Goal: Communication & Community: Share content

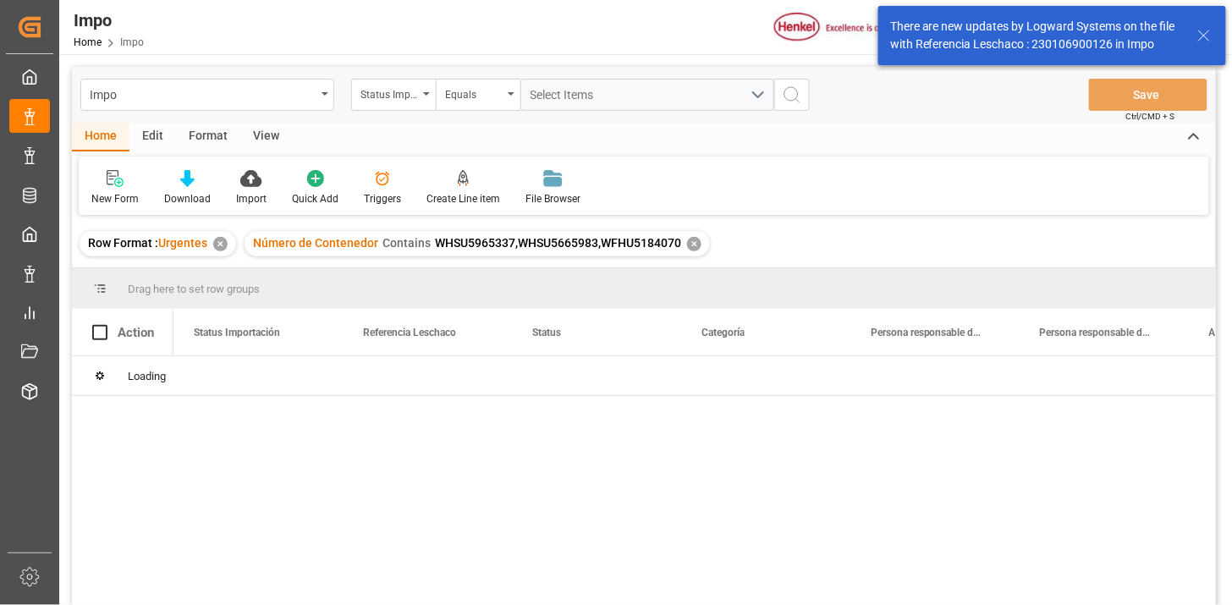
click at [689, 245] on div "✕" at bounding box center [694, 244] width 14 height 14
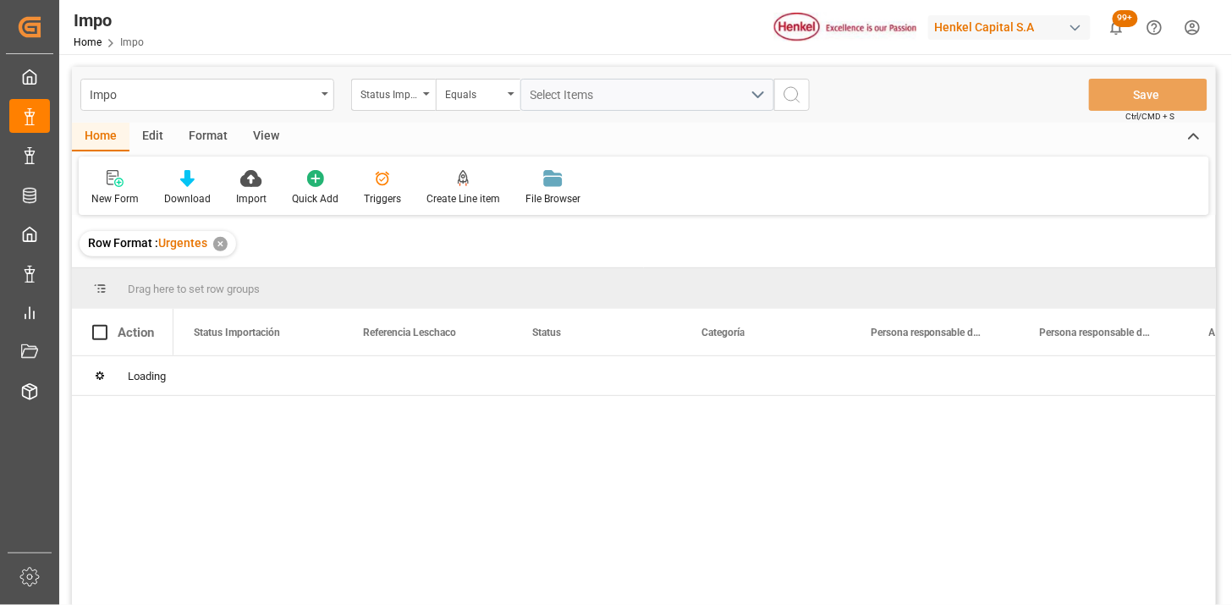
click at [280, 138] on div "View" at bounding box center [266, 137] width 52 height 29
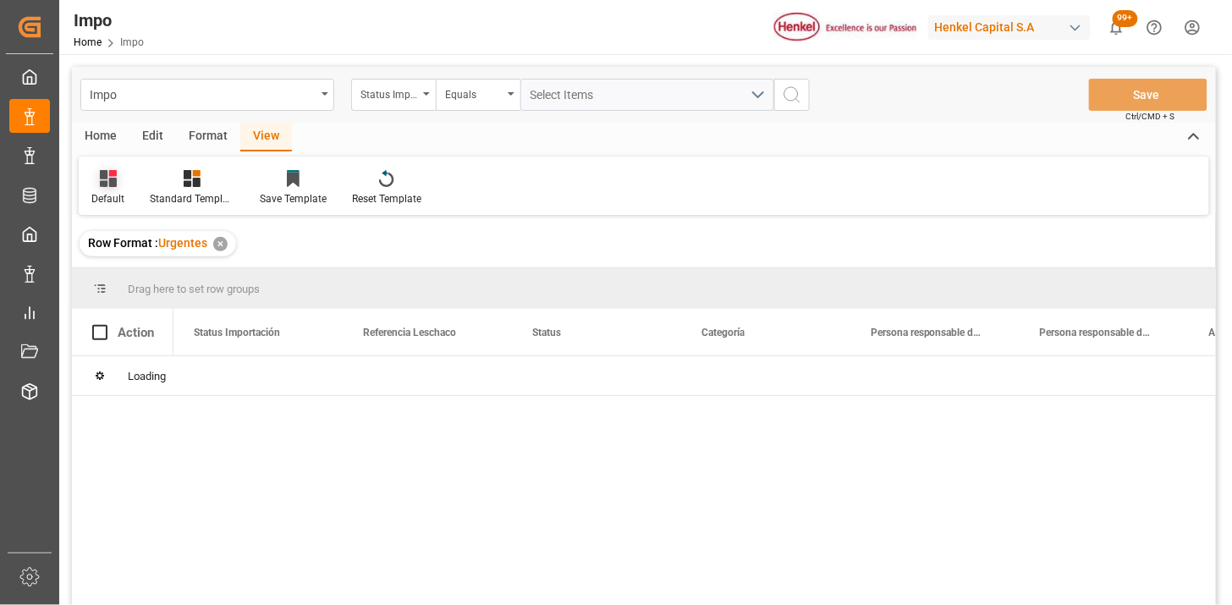
click at [129, 180] on div "Default" at bounding box center [108, 187] width 58 height 37
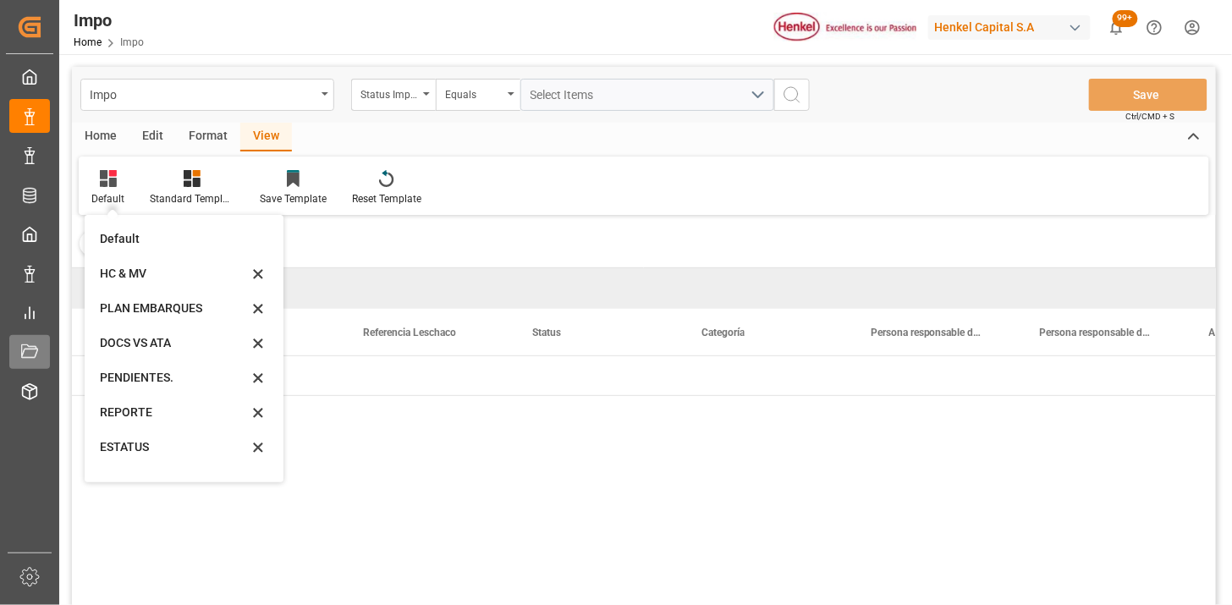
click at [175, 417] on div "REPORTE" at bounding box center [174, 412] width 148 height 18
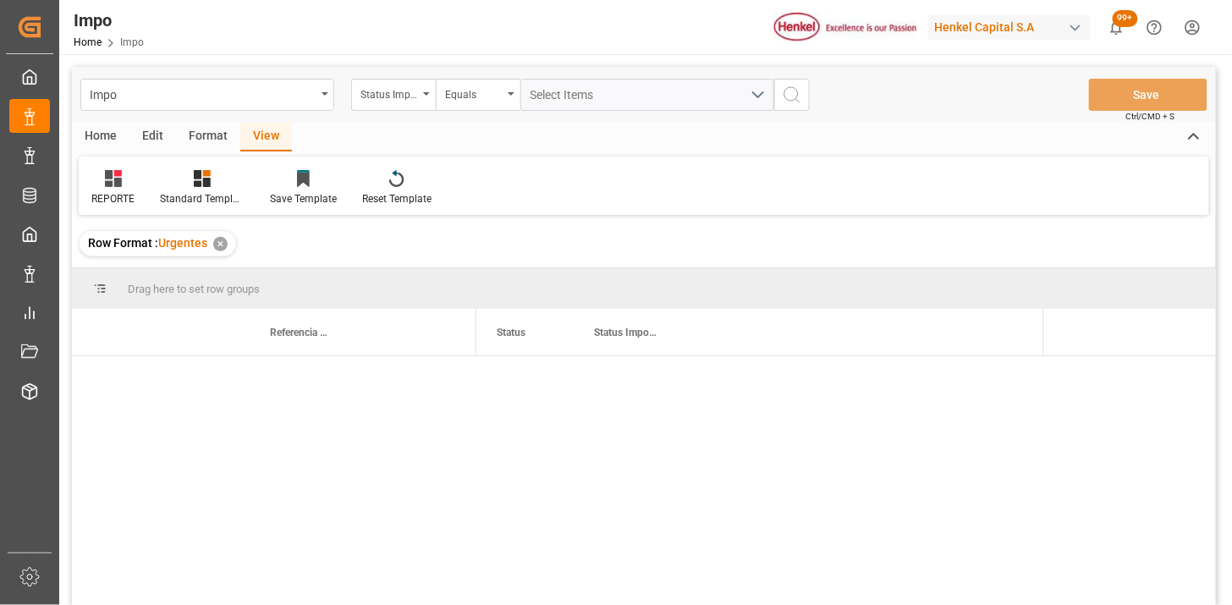
click at [128, 475] on div "Loading" at bounding box center [119, 494] width 94 height 39
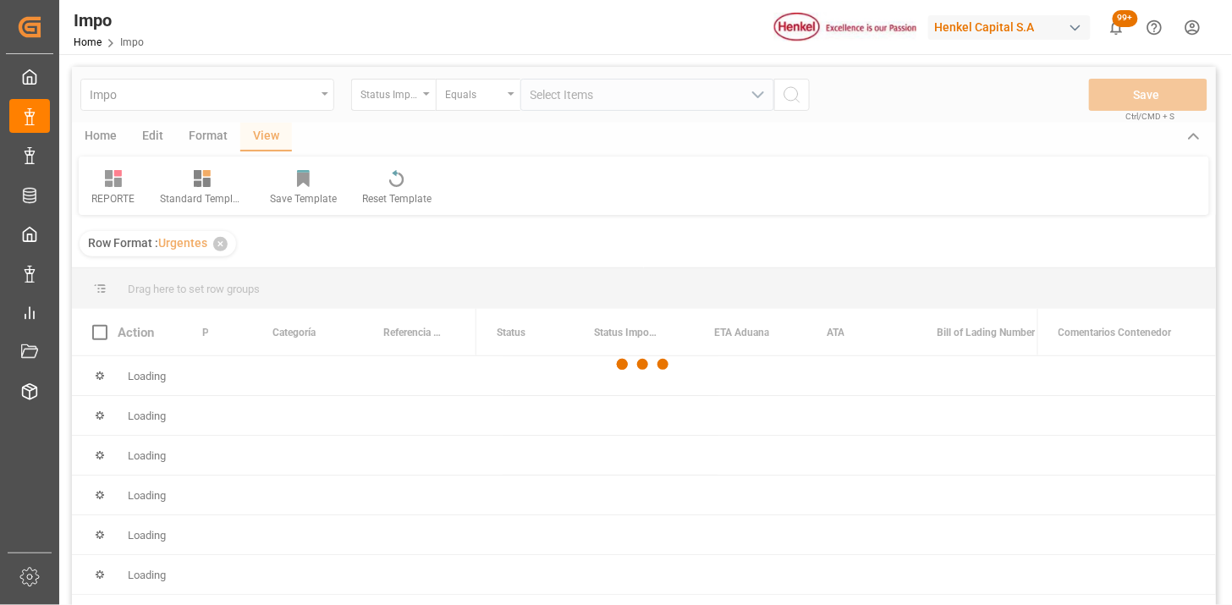
scroll to position [94, 0]
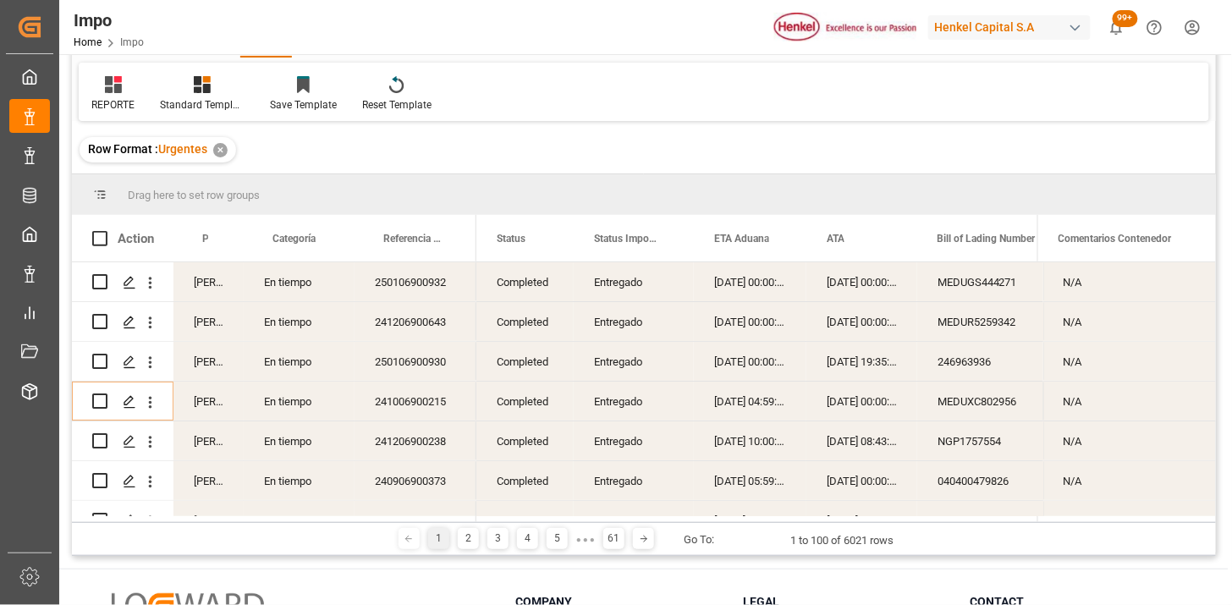
click at [116, 87] on icon at bounding box center [113, 84] width 17 height 17
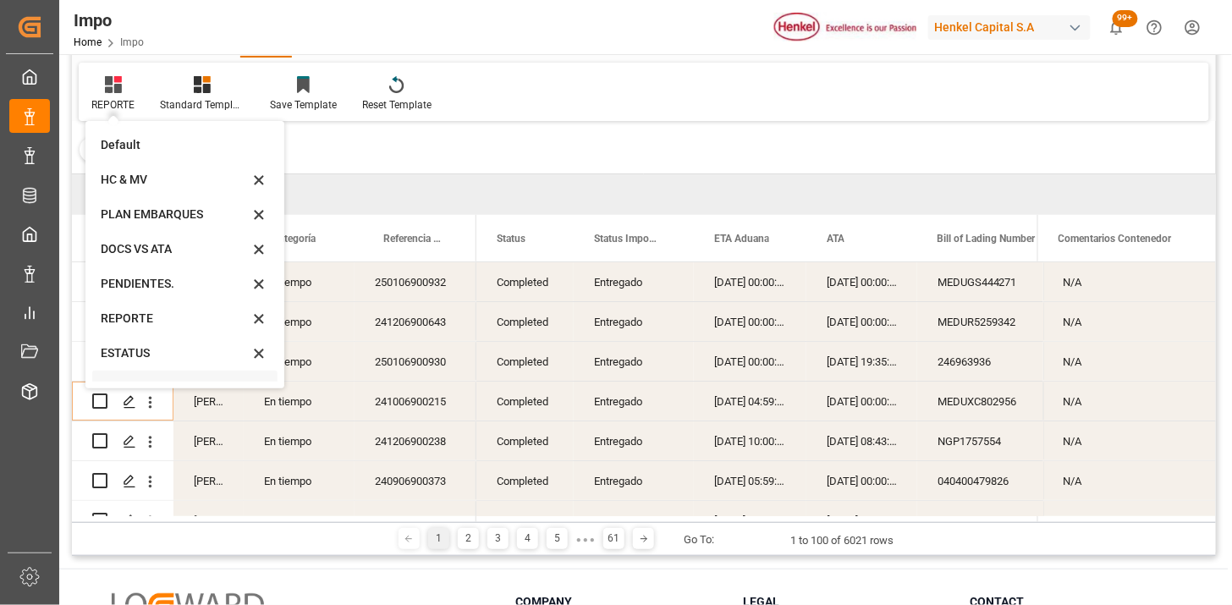
scroll to position [93, 0]
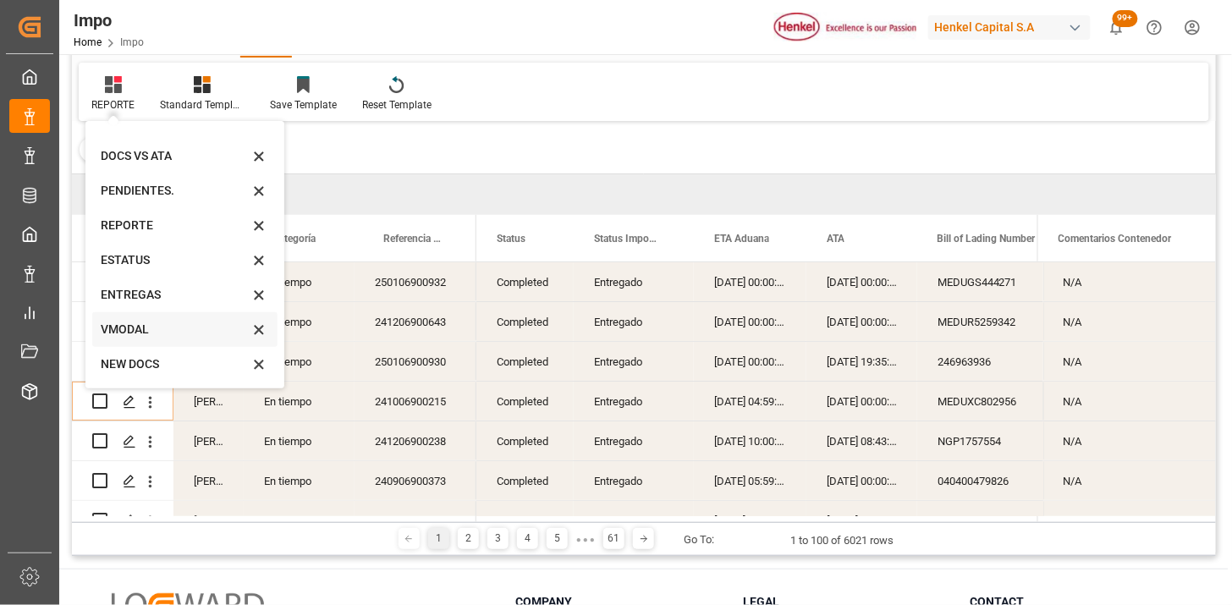
click at [154, 330] on div "VMODAL" at bounding box center [175, 330] width 148 height 18
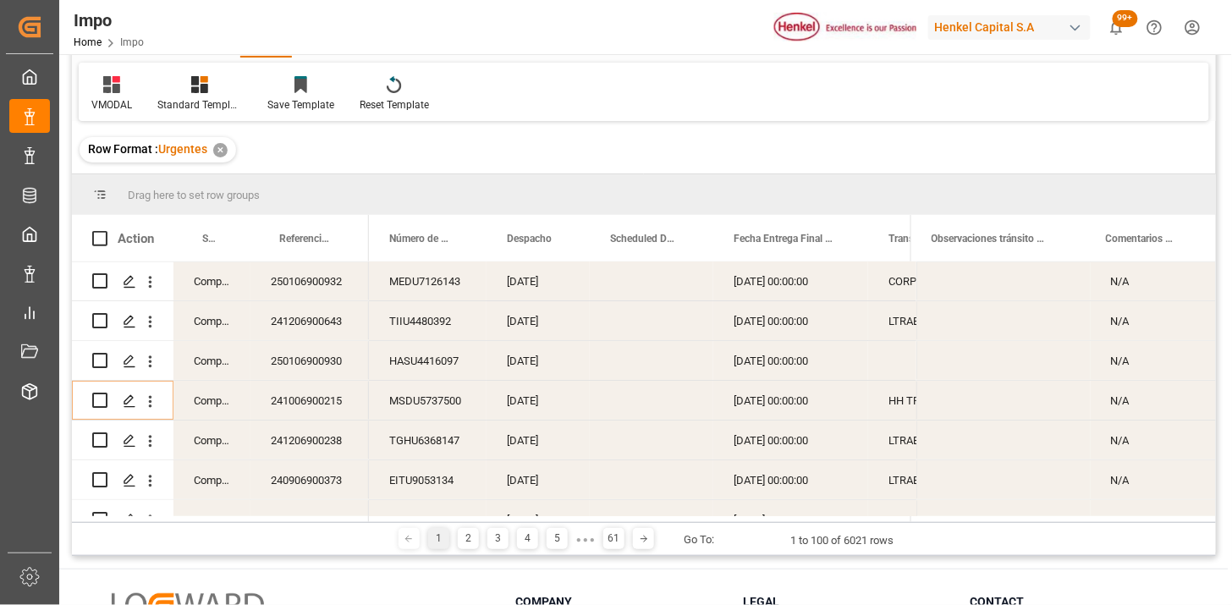
scroll to position [0, 0]
click at [432, 293] on div "MEDU7126143" at bounding box center [428, 281] width 118 height 39
click at [131, 90] on div at bounding box center [111, 84] width 41 height 18
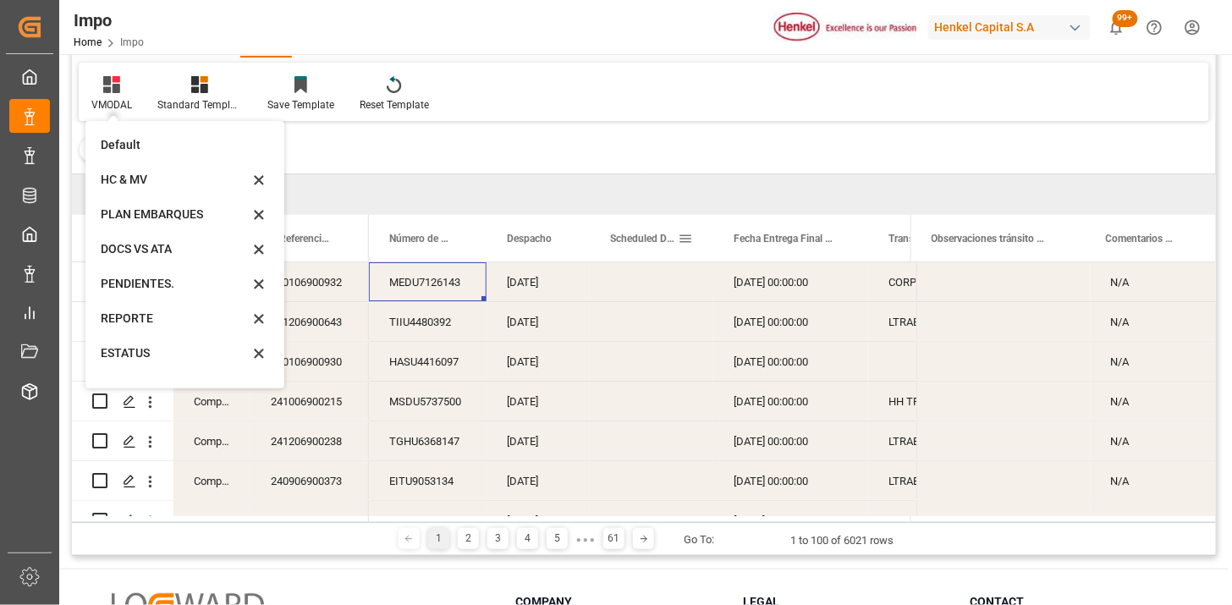
click at [683, 240] on span at bounding box center [685, 238] width 15 height 15
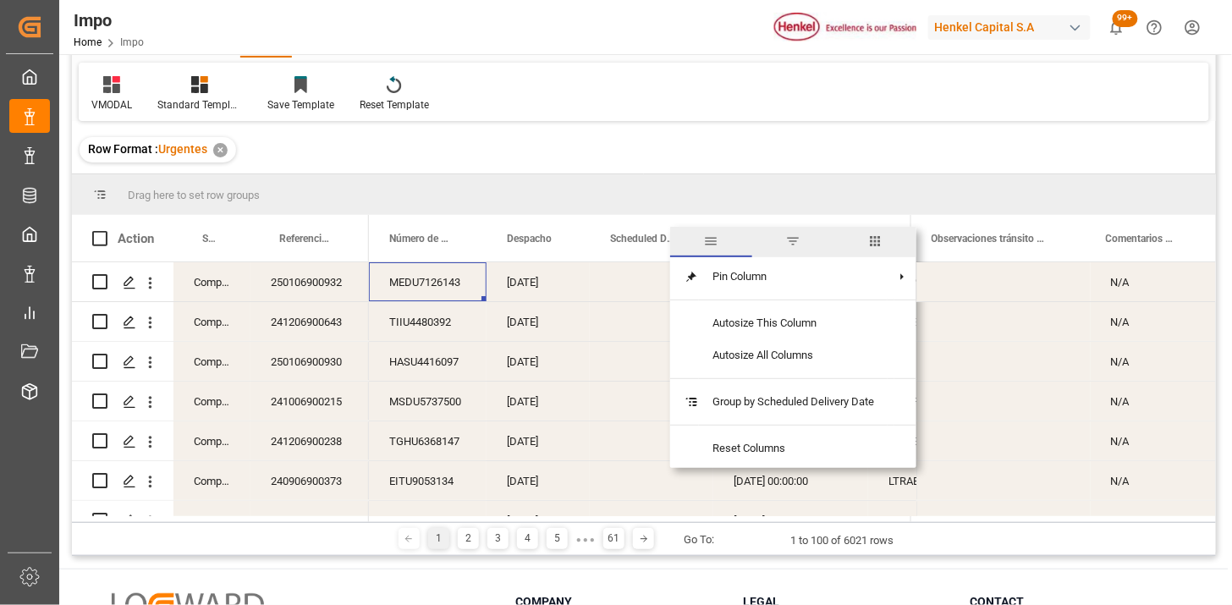
click at [868, 244] on span "columns" at bounding box center [875, 242] width 82 height 30
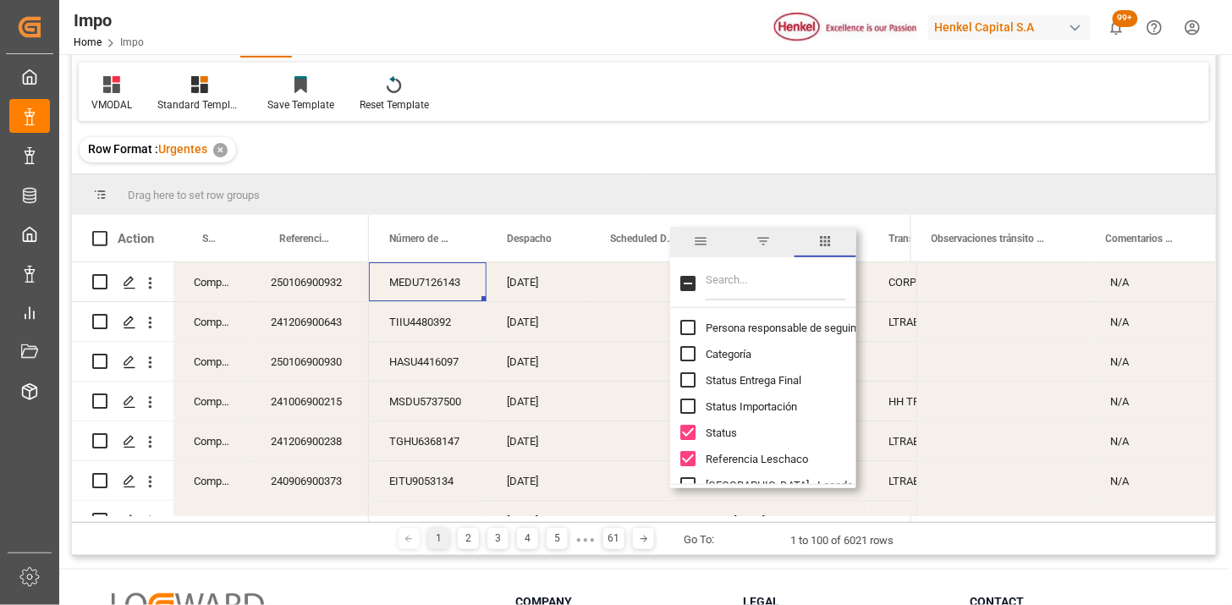
click at [765, 243] on span "filter" at bounding box center [762, 240] width 15 height 15
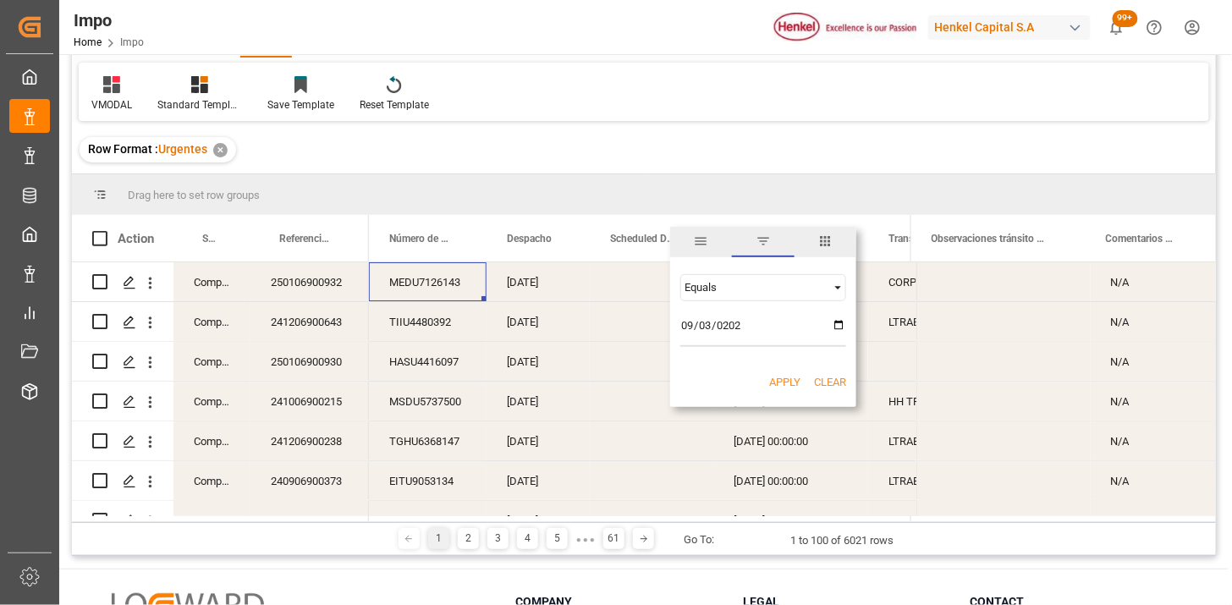
type input "[DATE]"
click at [781, 381] on button "Apply" at bounding box center [784, 382] width 31 height 17
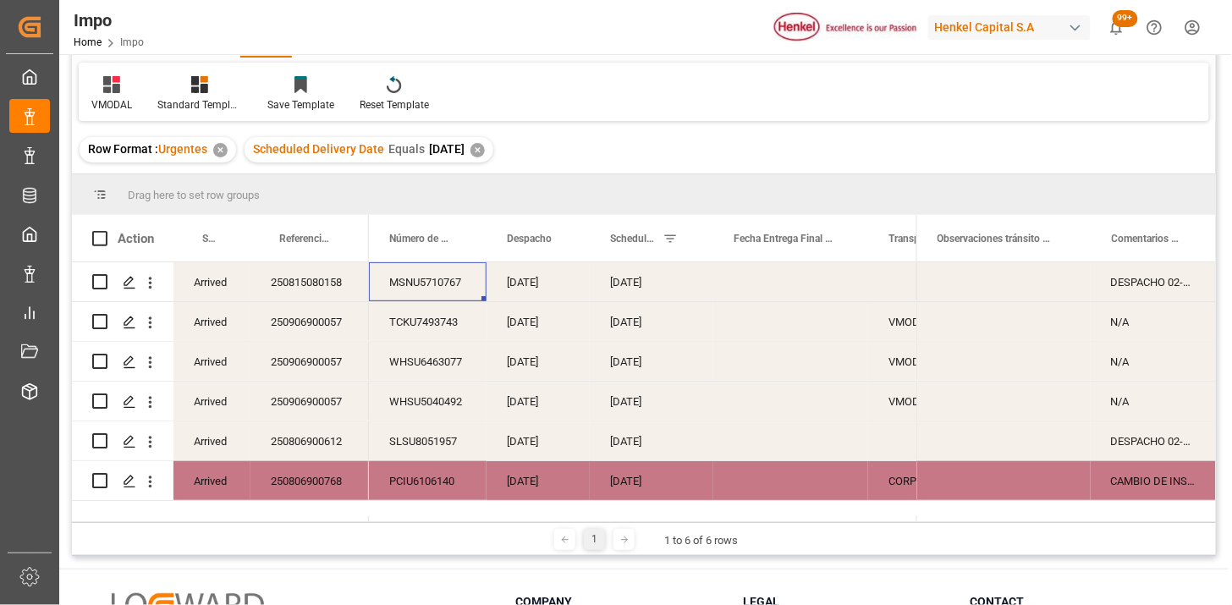
click at [433, 284] on div "MSNU5710767" at bounding box center [428, 281] width 118 height 39
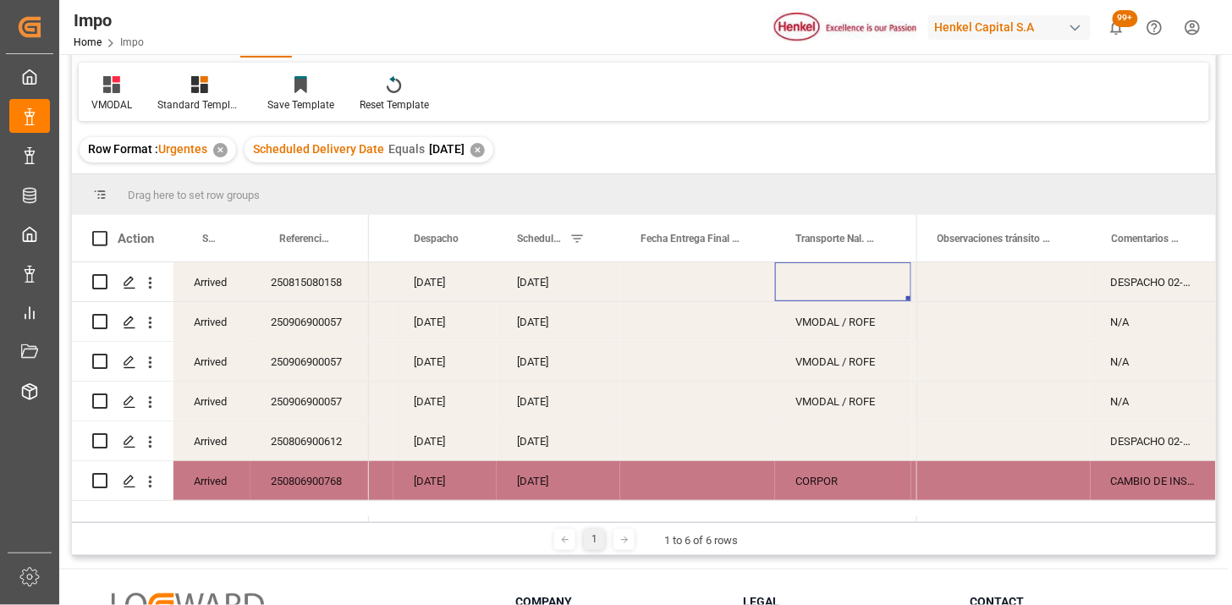
scroll to position [0, 224]
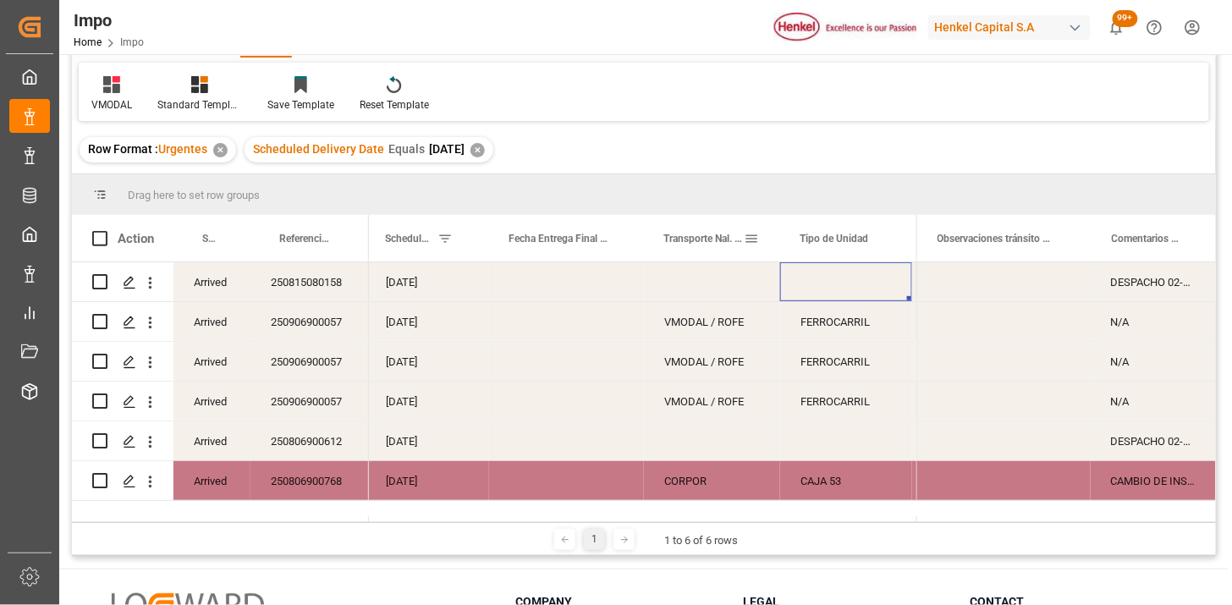
click at [750, 235] on span at bounding box center [750, 238] width 15 height 15
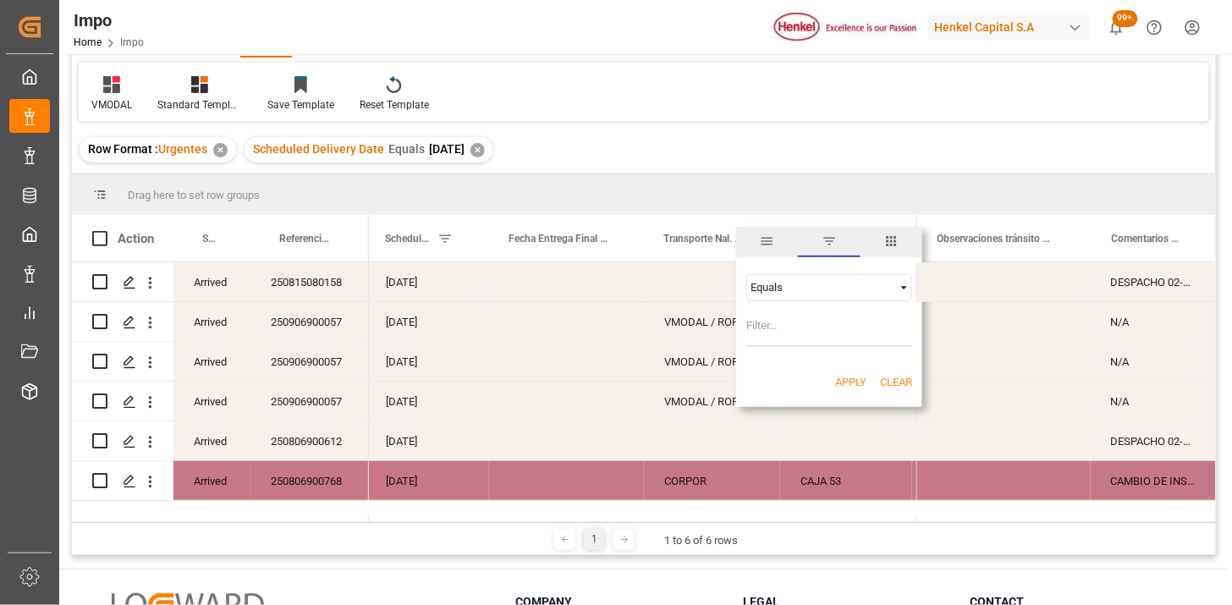
click at [897, 235] on span "columns" at bounding box center [890, 240] width 15 height 15
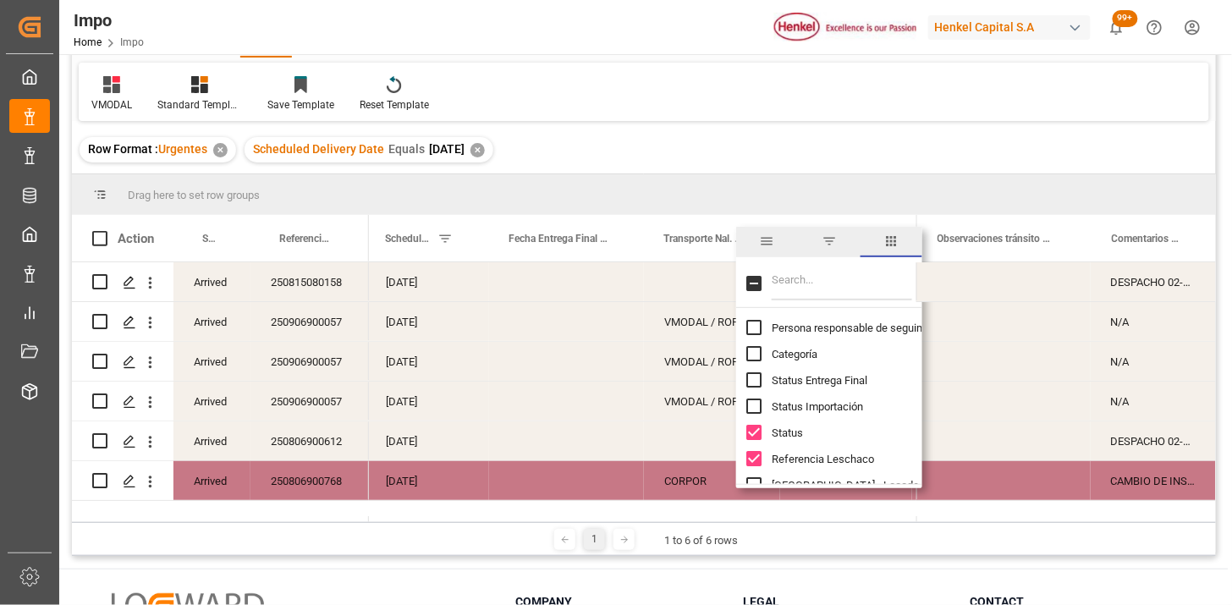
click at [840, 242] on span "filter" at bounding box center [829, 242] width 62 height 30
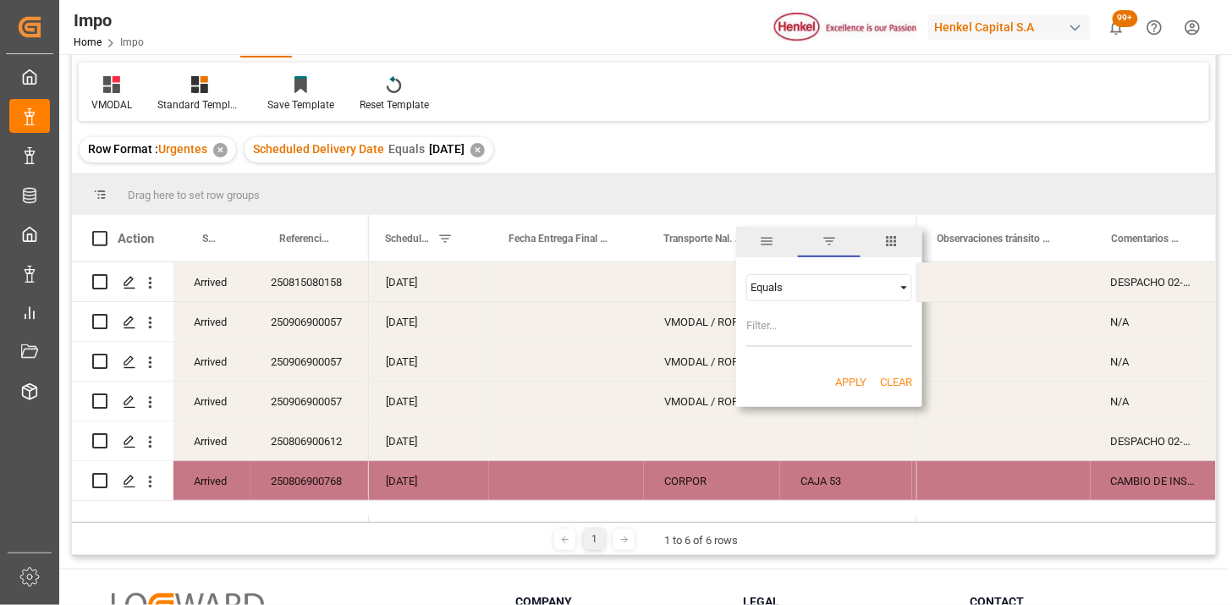
drag, startPoint x: 797, startPoint y: 282, endPoint x: 813, endPoint y: 299, distance: 23.3
click at [799, 288] on div "Equals" at bounding box center [821, 287] width 142 height 13
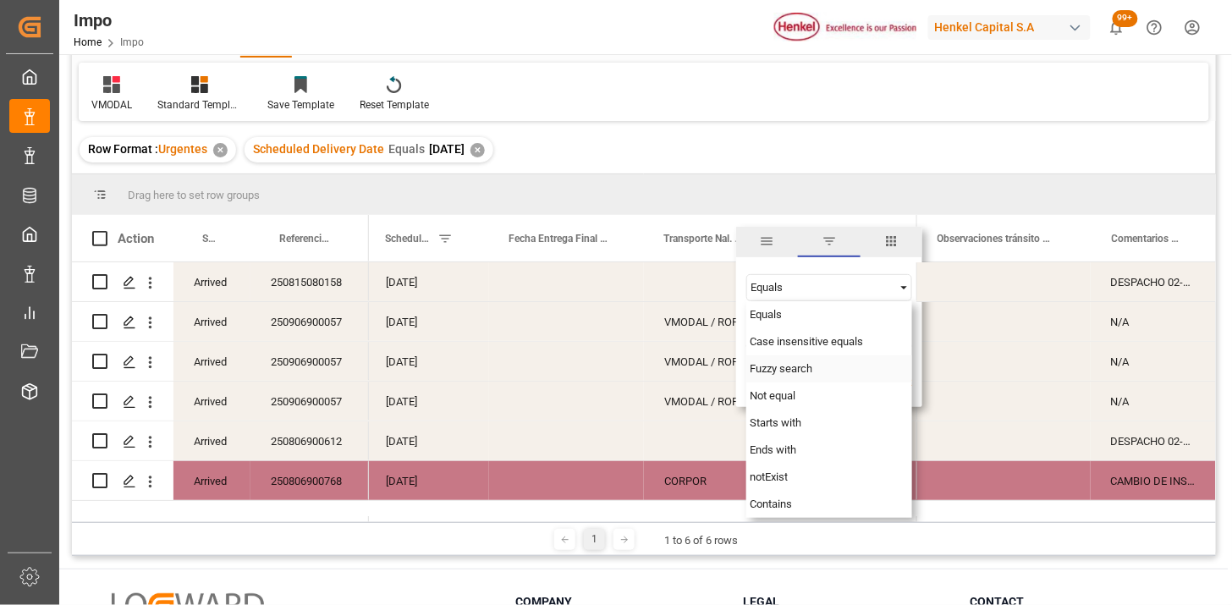
drag, startPoint x: 780, startPoint y: 369, endPoint x: 780, endPoint y: 348, distance: 21.1
click at [780, 366] on span "Fuzzy search" at bounding box center [780, 368] width 63 height 13
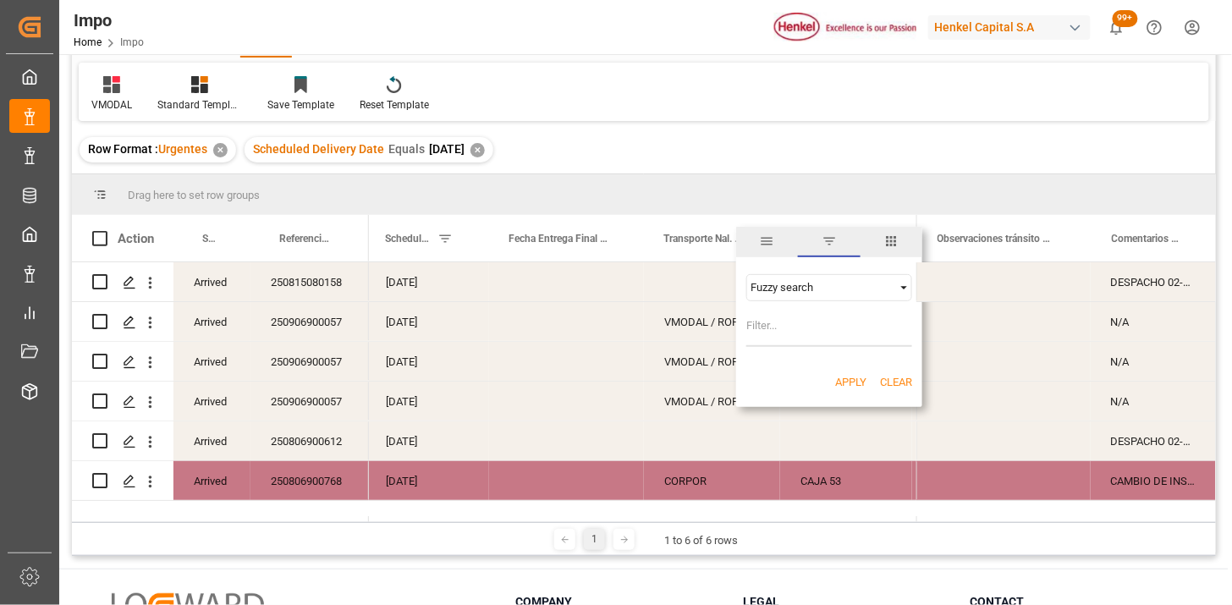
click at [781, 336] on input "Filter Value" at bounding box center [829, 330] width 166 height 34
type input "VMODAL"
click at [844, 379] on button "Apply" at bounding box center [850, 382] width 31 height 17
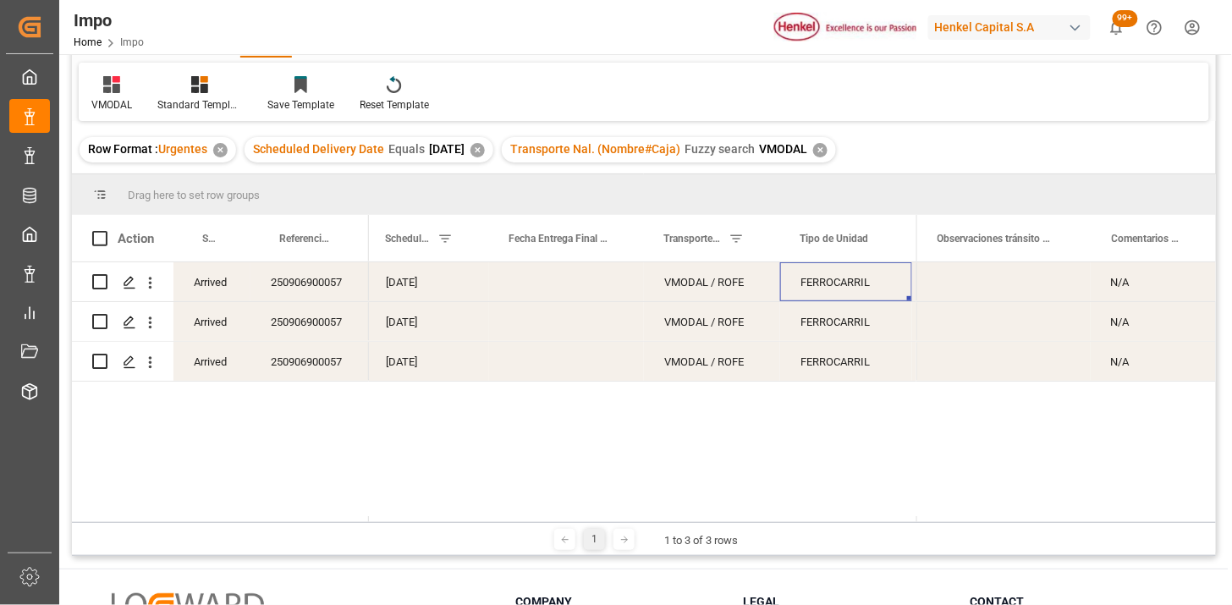
click at [848, 284] on div "FERROCARRIL" at bounding box center [846, 281] width 132 height 39
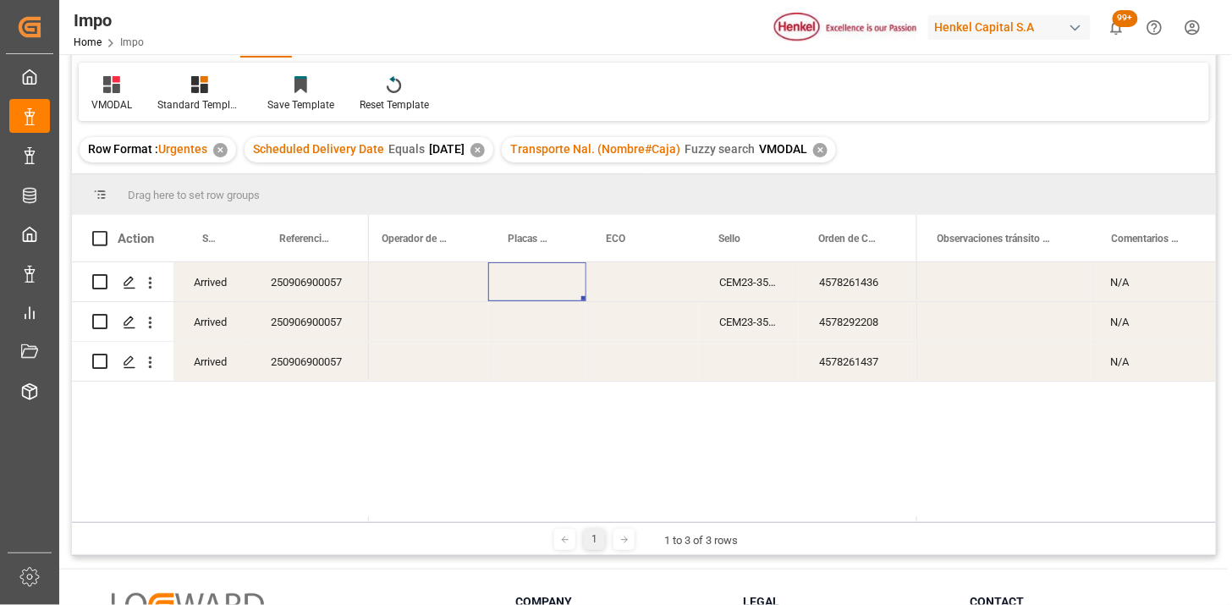
scroll to position [0, 766]
click at [441, 284] on div "Press SPACE to select this row." at bounding box center [433, 281] width 126 height 39
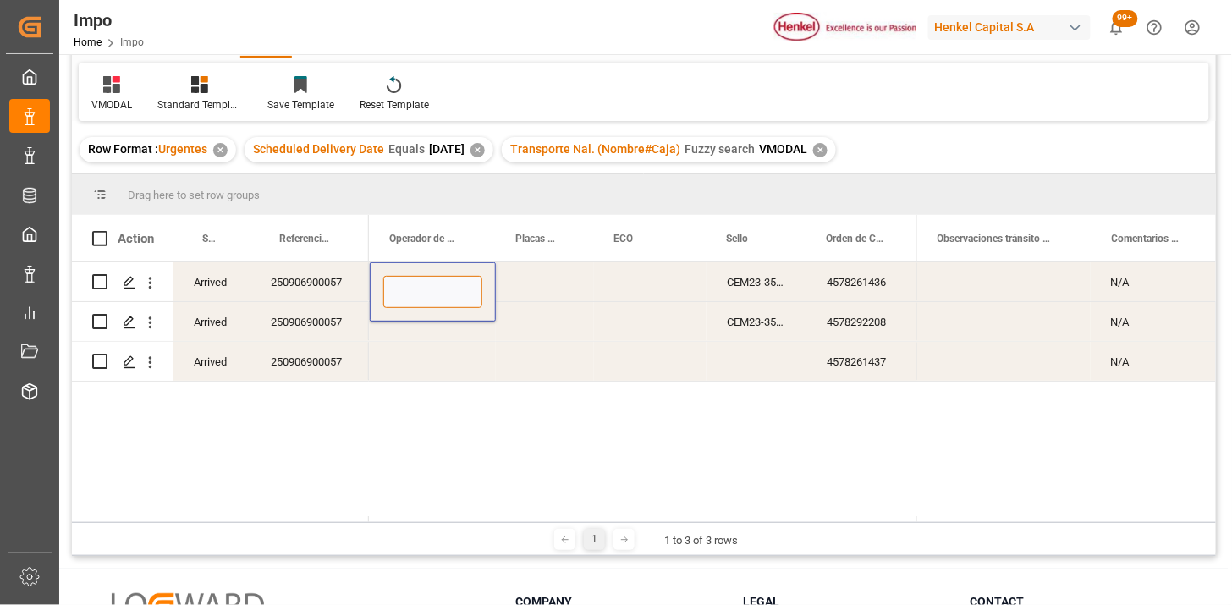
click at [441, 284] on input "Press SPACE to select this row." at bounding box center [432, 292] width 99 height 32
type input "[PERSON_NAME]"
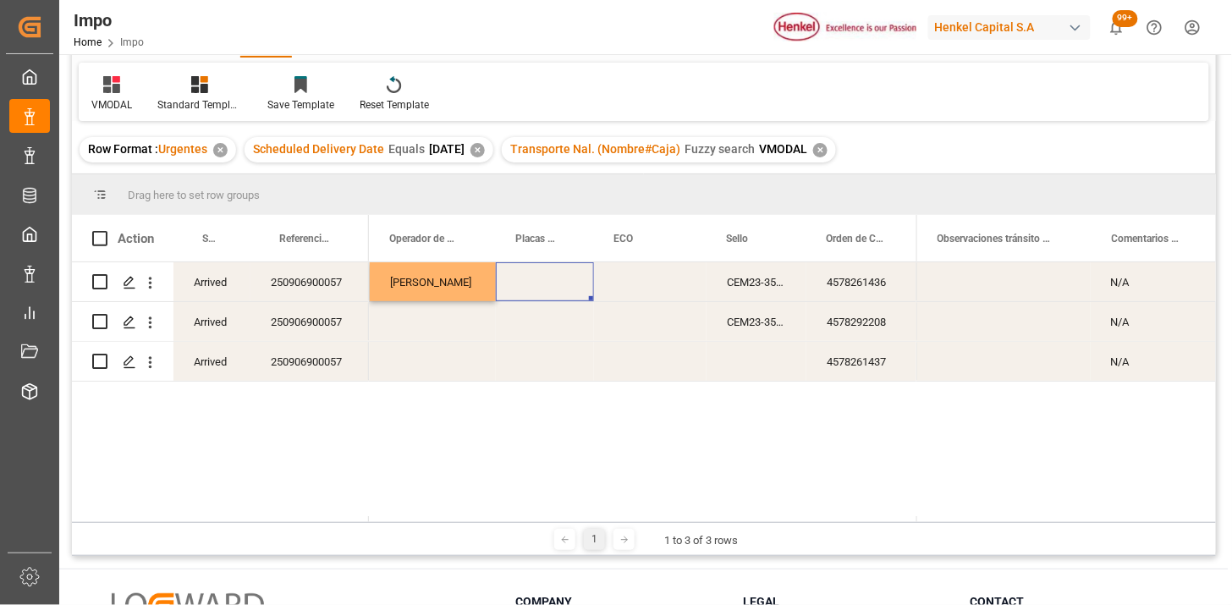
click at [547, 277] on div "Press SPACE to select this row." at bounding box center [545, 281] width 98 height 39
click at [546, 277] on input "Press SPACE to select this row." at bounding box center [544, 292] width 71 height 32
type input "18AV7C"
click at [645, 286] on div "Press SPACE to select this row." at bounding box center [650, 281] width 112 height 39
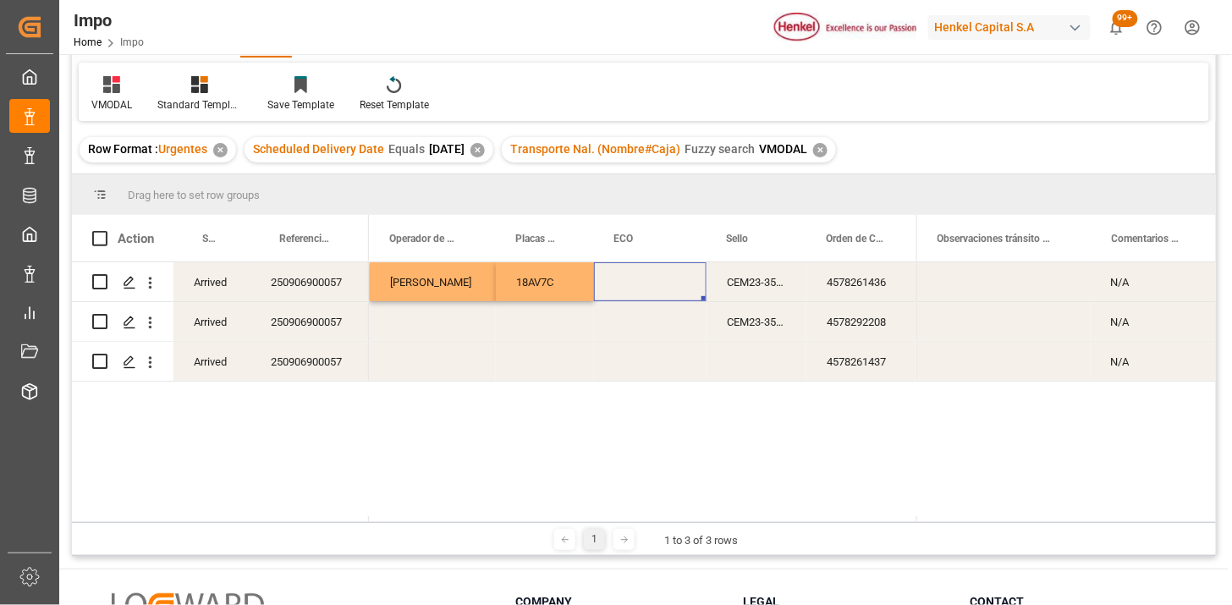
click at [636, 277] on div "Press SPACE to select this row." at bounding box center [650, 281] width 112 height 39
click at [636, 276] on div "Press SPACE to select this row." at bounding box center [650, 281] width 112 height 39
click at [636, 284] on input "Press SPACE to select this row." at bounding box center [649, 292] width 85 height 32
type input "XFEU670007"
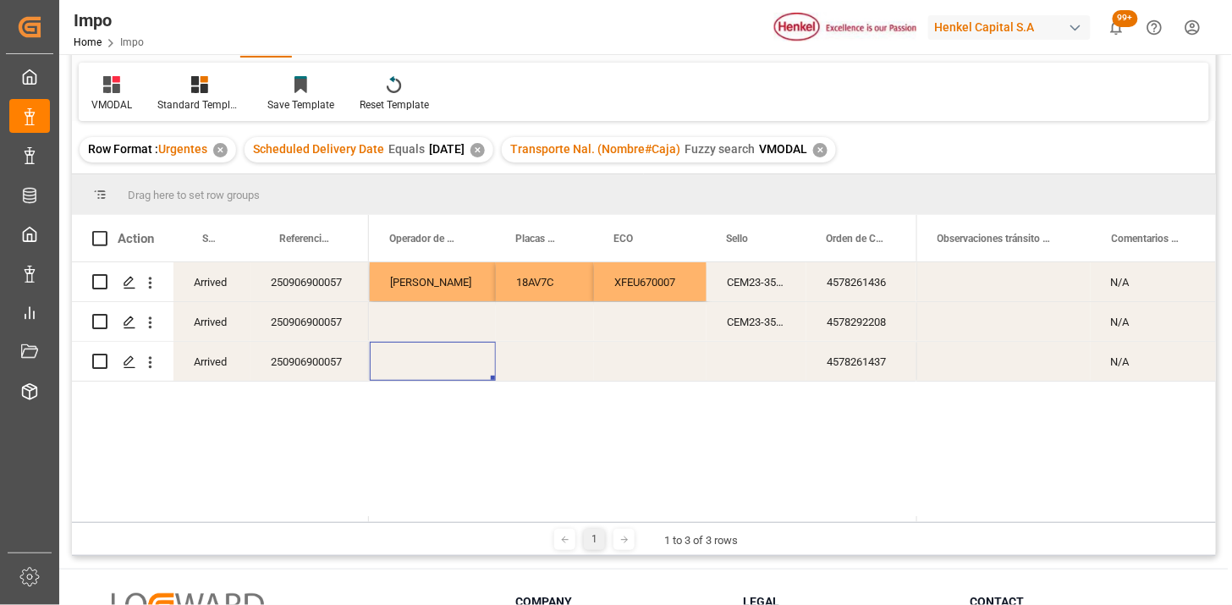
click at [425, 370] on div "Press SPACE to select this row." at bounding box center [433, 361] width 126 height 39
drag, startPoint x: 426, startPoint y: 369, endPoint x: 435, endPoint y: 356, distance: 15.2
click at [432, 359] on div "Press SPACE to select this row." at bounding box center [433, 350] width 126 height 59
click at [438, 351] on input "Press SPACE to select this row." at bounding box center [432, 351] width 99 height 32
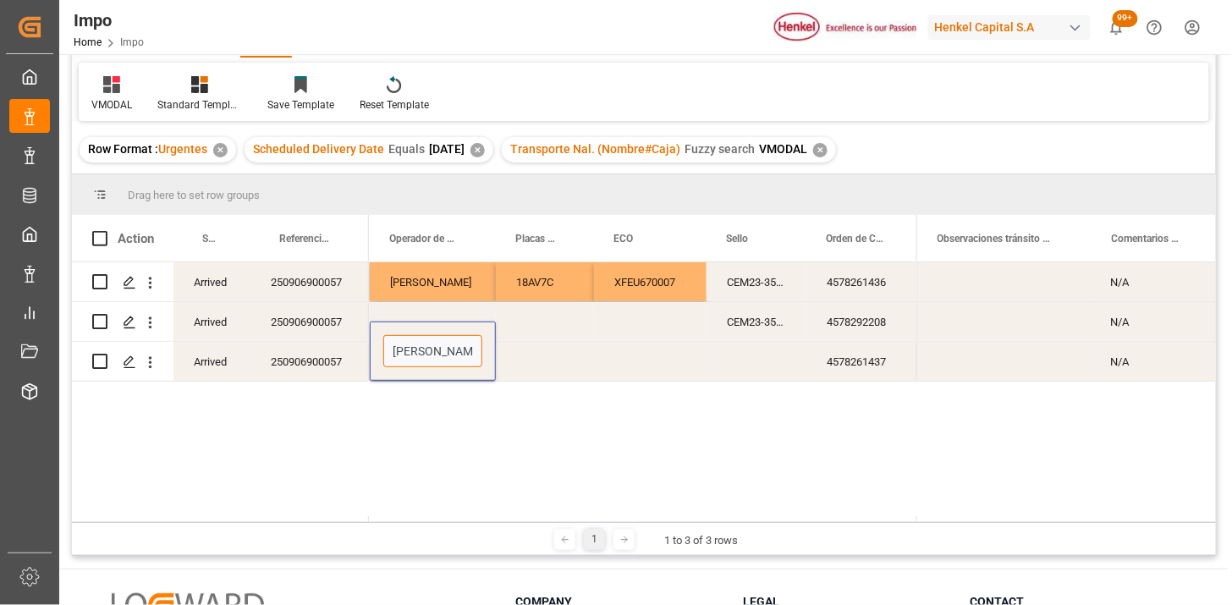
type input "[PERSON_NAME]"
drag, startPoint x: 656, startPoint y: 543, endPoint x: 604, endPoint y: 403, distance: 149.9
click at [656, 535] on div "1 1 to 3 of 3 rows" at bounding box center [644, 539] width 188 height 21
click at [561, 362] on div "Press SPACE to select this row." at bounding box center [545, 361] width 98 height 39
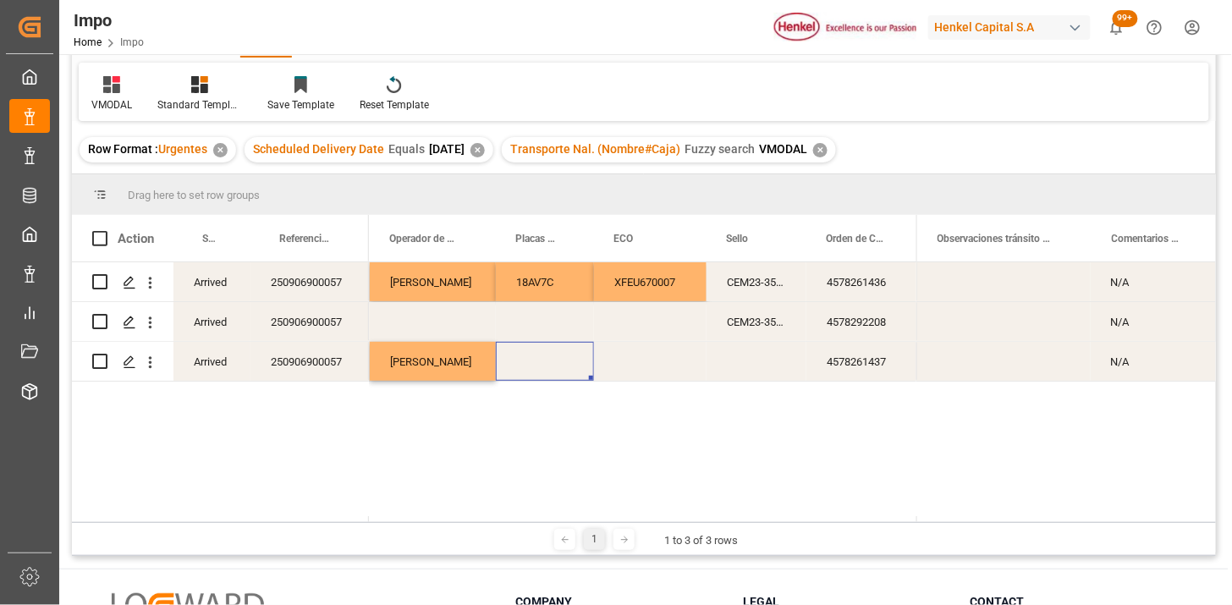
click at [878, 411] on div "VMODAL / ROFE FERROCARRIL [PERSON_NAME] 18AV7C XFEU670007 CEM23-3548044 4578261…" at bounding box center [642, 392] width 547 height 260
click at [453, 367] on div "[PERSON_NAME]" at bounding box center [433, 361] width 126 height 39
click at [453, 366] on div "[PERSON_NAME]" at bounding box center [433, 361] width 126 height 39
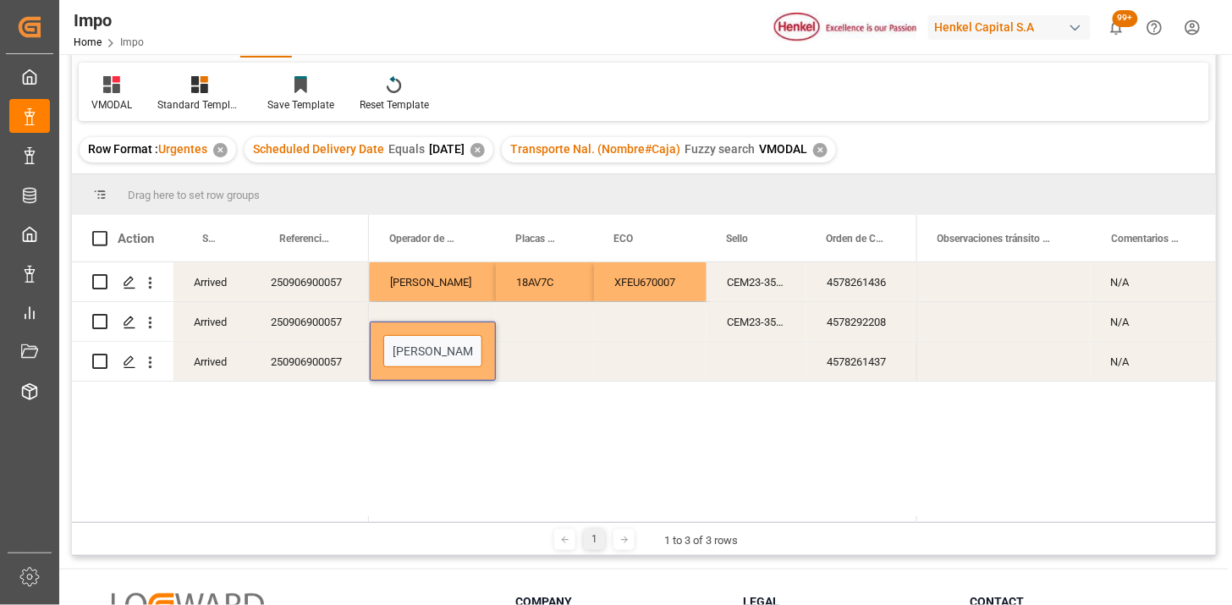
click at [453, 366] on input "[PERSON_NAME]" at bounding box center [432, 351] width 99 height 32
type input "[DEMOGRAPHIC_DATA][PERSON_NAME]"
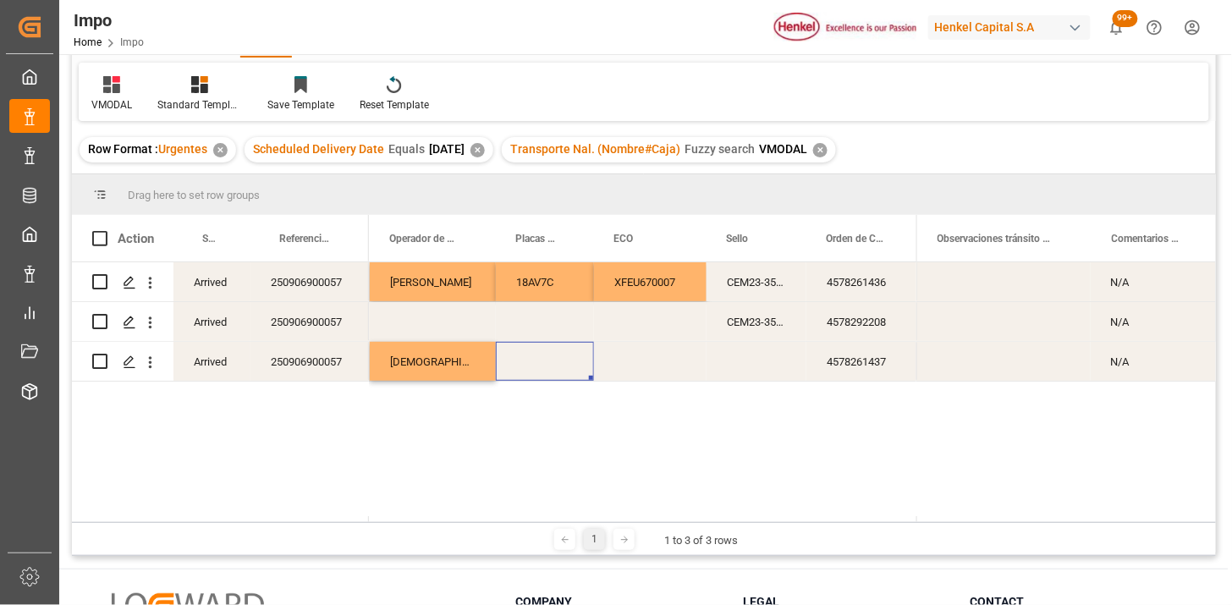
click at [940, 435] on div "Arrived 250906900057 Arrived 250906900057 Arrived 250906900057 VMODAL / ROFE FE…" at bounding box center [644, 389] width 1144 height 254
click at [561, 361] on div "Press SPACE to select this row." at bounding box center [545, 361] width 98 height 39
click at [560, 361] on div "Press SPACE to select this row." at bounding box center [545, 361] width 98 height 39
click at [560, 360] on input "Press SPACE to select this row." at bounding box center [544, 351] width 71 height 32
click at [561, 361] on input "77BK" at bounding box center [544, 351] width 71 height 32
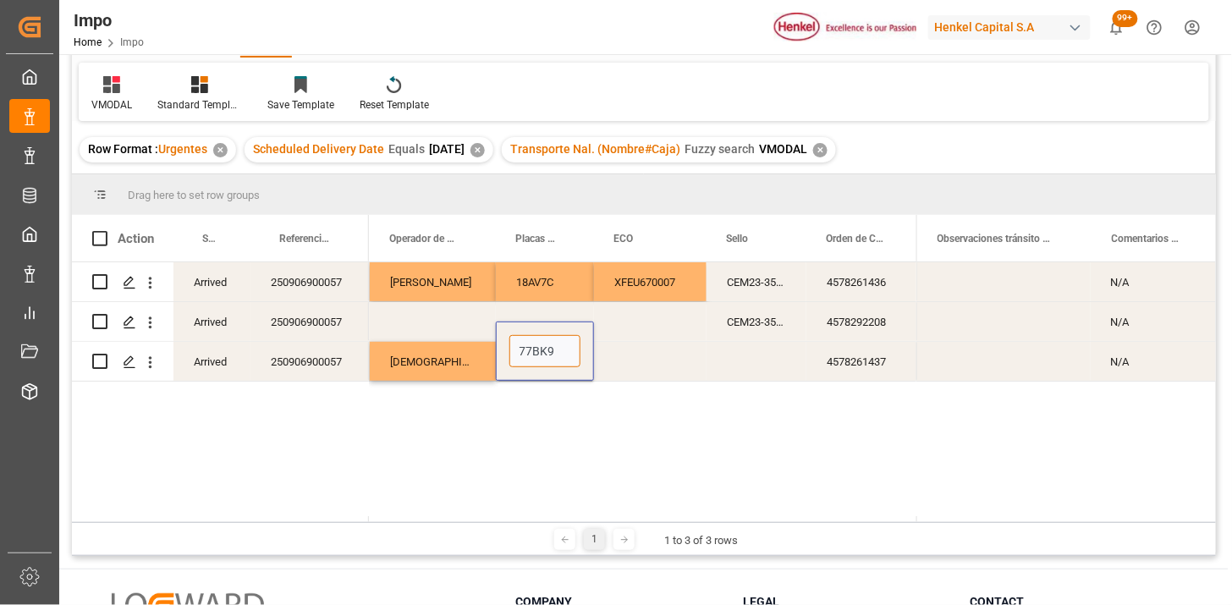
type input "77BK9D"
click at [628, 362] on div "Press SPACE to select this row." at bounding box center [650, 361] width 112 height 39
click at [628, 364] on div "Press SPACE to select this row." at bounding box center [650, 361] width 112 height 39
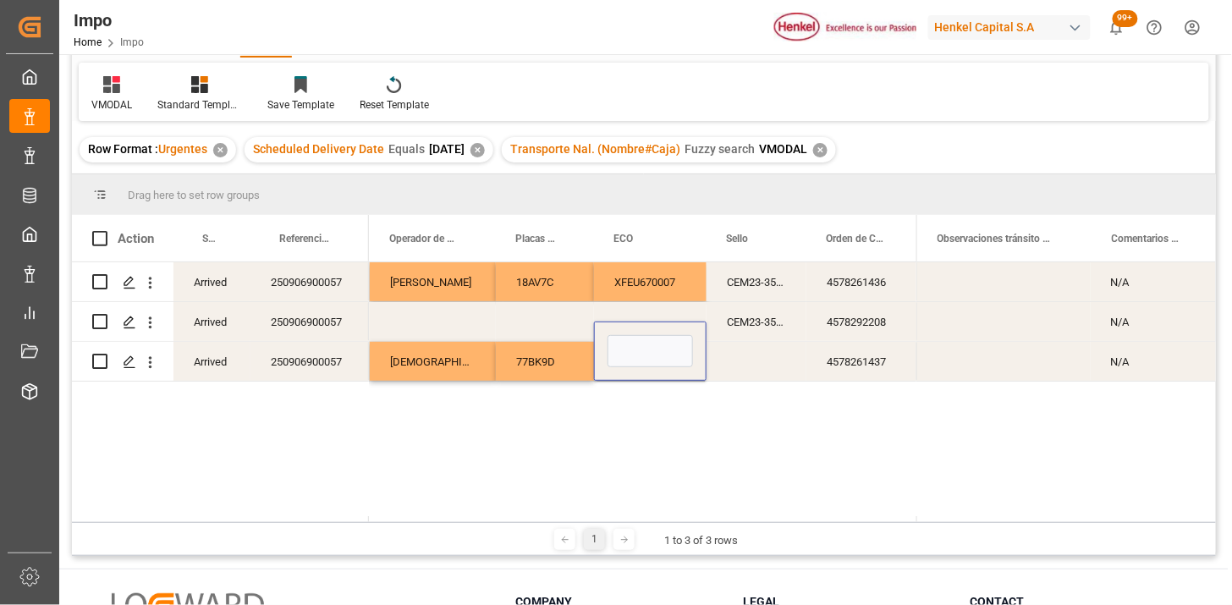
click at [628, 364] on input "Press SPACE to select this row." at bounding box center [649, 351] width 85 height 32
type input "FXEU236994"
click at [425, 318] on div "Press SPACE to select this row." at bounding box center [433, 321] width 126 height 39
click at [425, 317] on div "Press SPACE to select this row." at bounding box center [433, 321] width 126 height 39
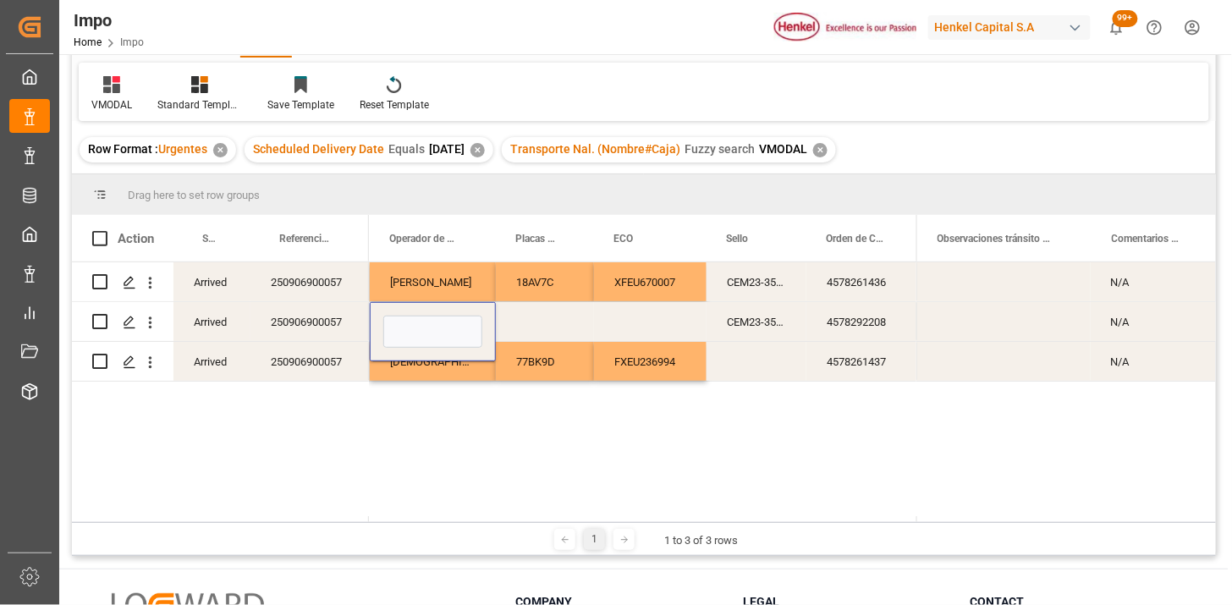
click at [425, 317] on input "Press SPACE to select this row." at bounding box center [432, 331] width 99 height 32
type input "[PERSON_NAME]"
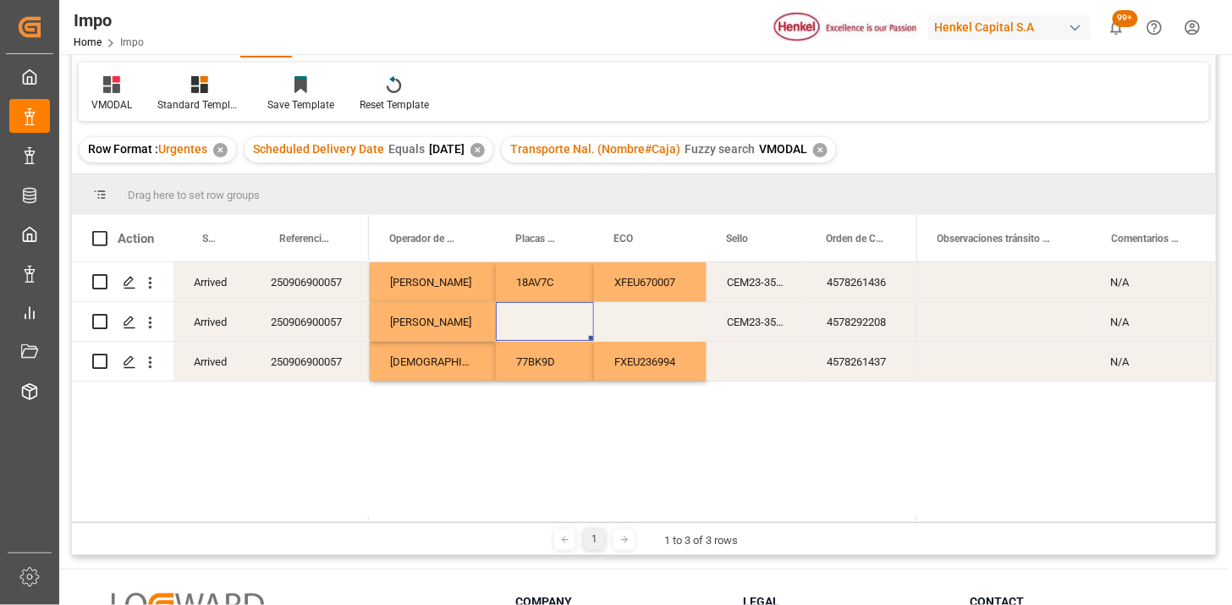
click at [534, 321] on div "Press SPACE to select this row." at bounding box center [545, 321] width 98 height 39
click at [535, 320] on div "Press SPACE to select this row." at bounding box center [545, 321] width 98 height 39
click at [535, 320] on input "Press SPACE to select this row." at bounding box center [544, 331] width 71 height 32
type input "27BK7N"
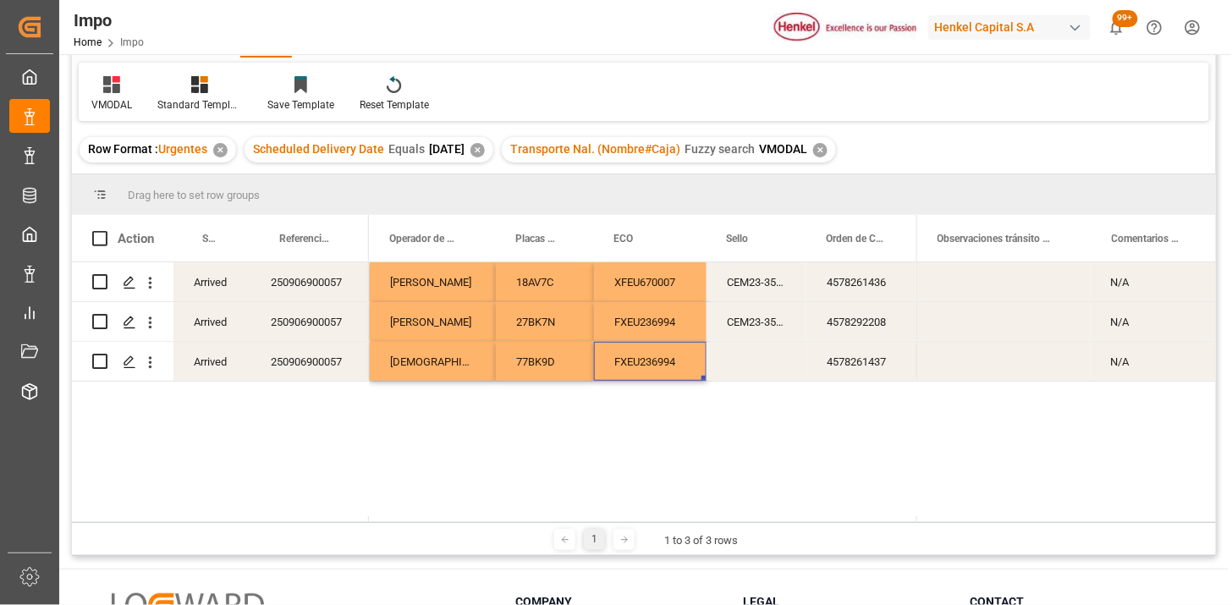
drag, startPoint x: 639, startPoint y: 378, endPoint x: 641, endPoint y: 368, distance: 10.3
click at [639, 376] on div "FXEU236994" at bounding box center [650, 361] width 112 height 39
click at [645, 365] on div "FXEU236994" at bounding box center [650, 361] width 112 height 39
click at [678, 349] on input "FXEU236994" at bounding box center [649, 351] width 85 height 32
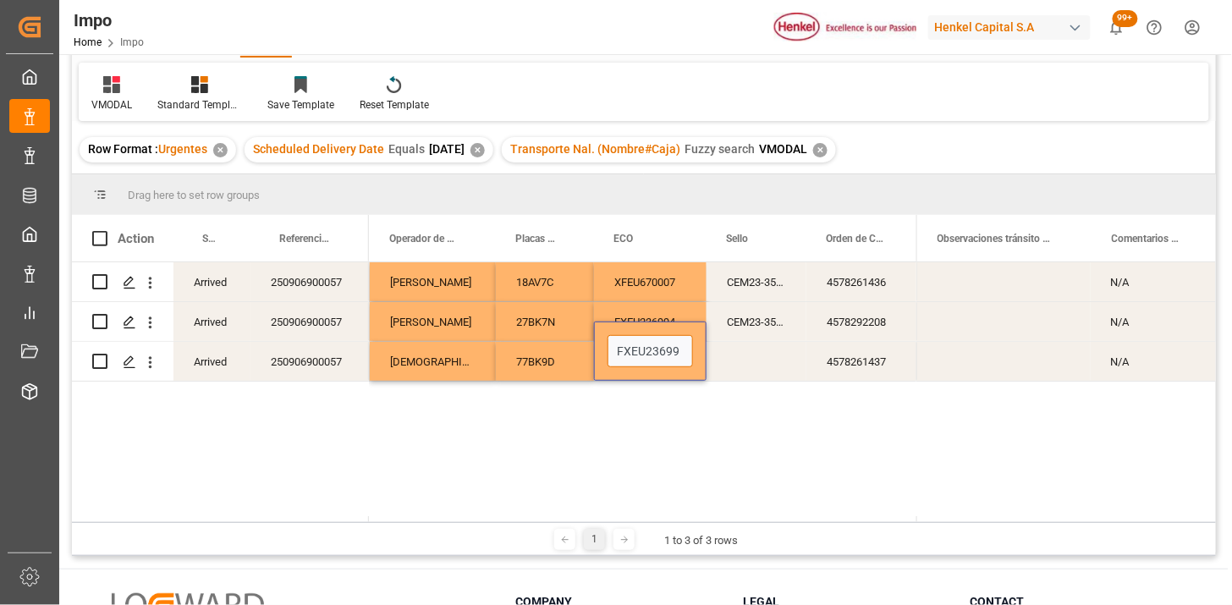
scroll to position [0, 0]
type input "FXEU237513"
click at [674, 354] on div "FXEU237513" at bounding box center [650, 361] width 112 height 39
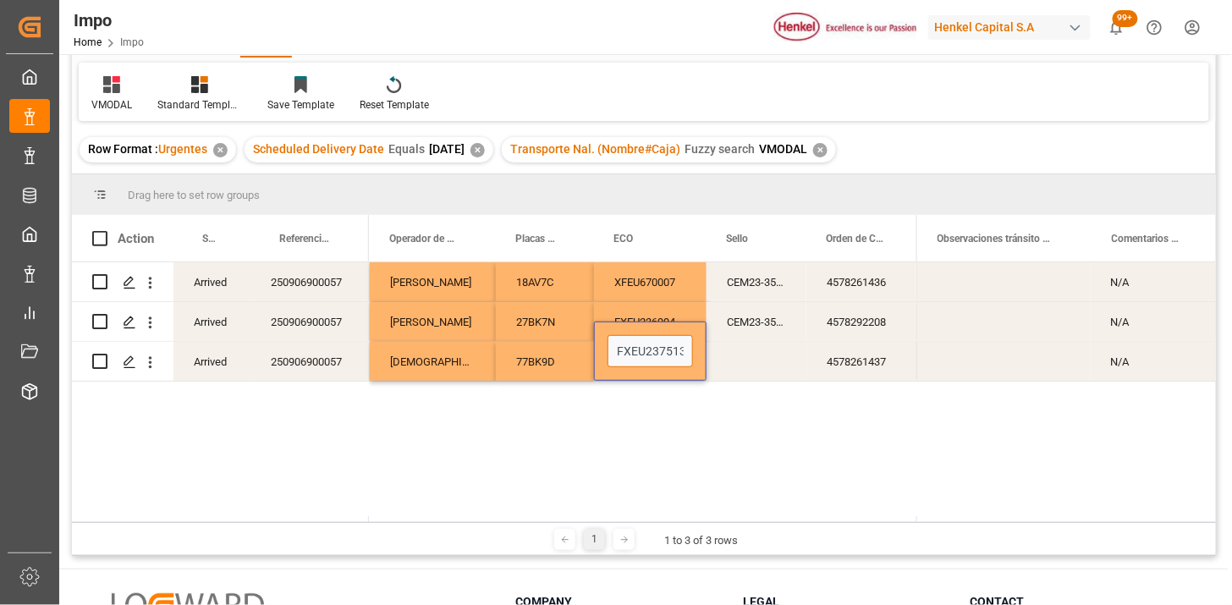
click at [674, 354] on input "FXEU237513" at bounding box center [649, 351] width 85 height 32
click at [670, 323] on div "FXEU237513" at bounding box center [650, 321] width 112 height 39
click at [660, 324] on div "FXEU237513" at bounding box center [650, 321] width 112 height 39
click at [660, 323] on div "FXEU237513" at bounding box center [650, 321] width 112 height 39
click at [660, 323] on input "FXEU237513" at bounding box center [649, 331] width 85 height 32
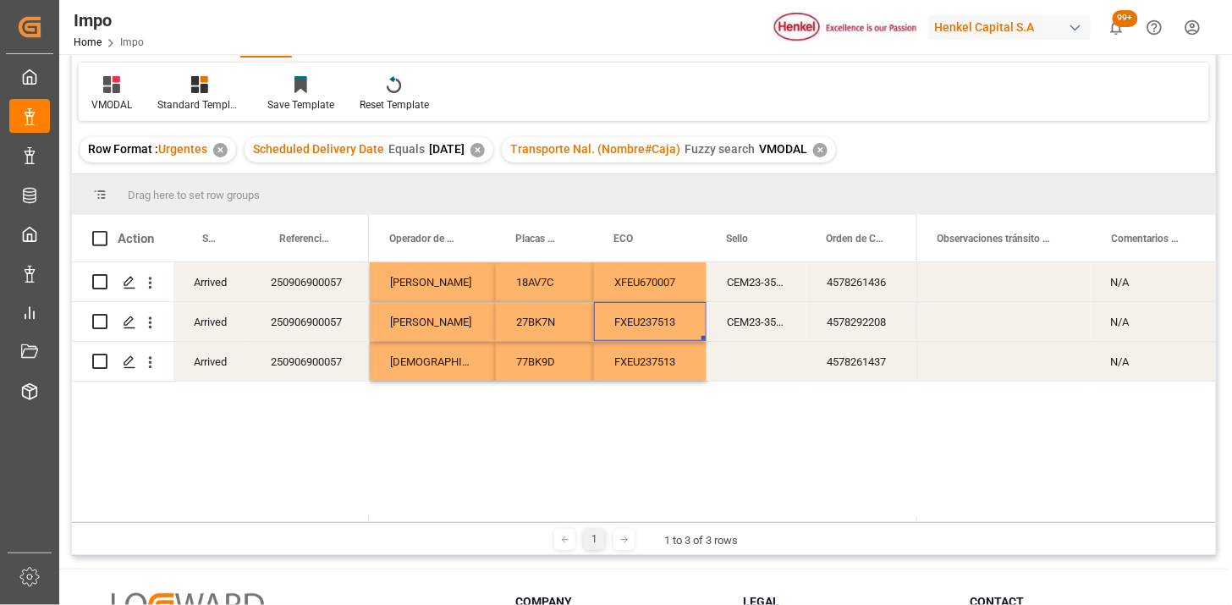
click at [670, 362] on div "FXEU237513" at bounding box center [650, 361] width 112 height 39
click at [683, 358] on input "FXEU237513" at bounding box center [649, 351] width 85 height 32
type input "FXEU236994"
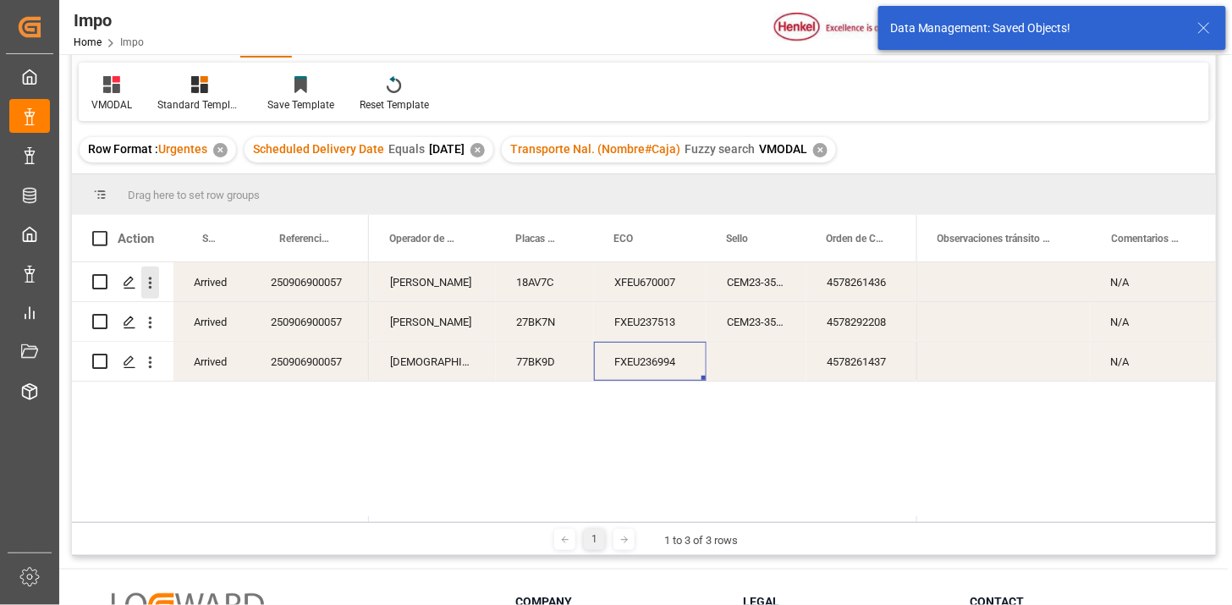
click at [157, 281] on icon "open menu" at bounding box center [150, 283] width 18 height 18
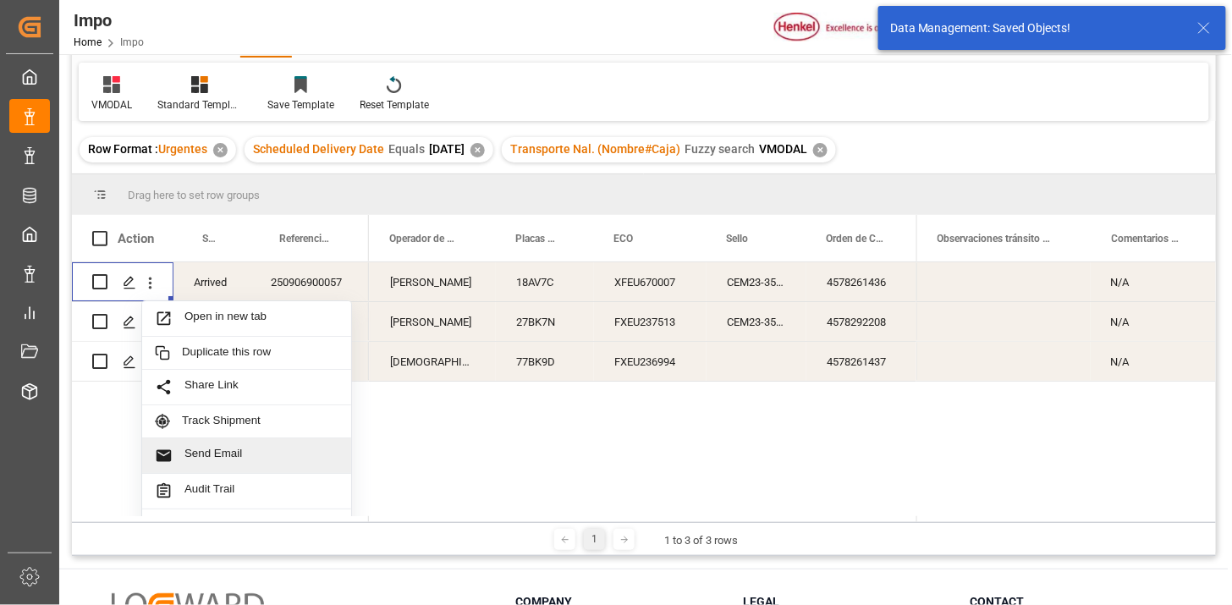
click at [242, 458] on span "Send Email" at bounding box center [261, 456] width 154 height 18
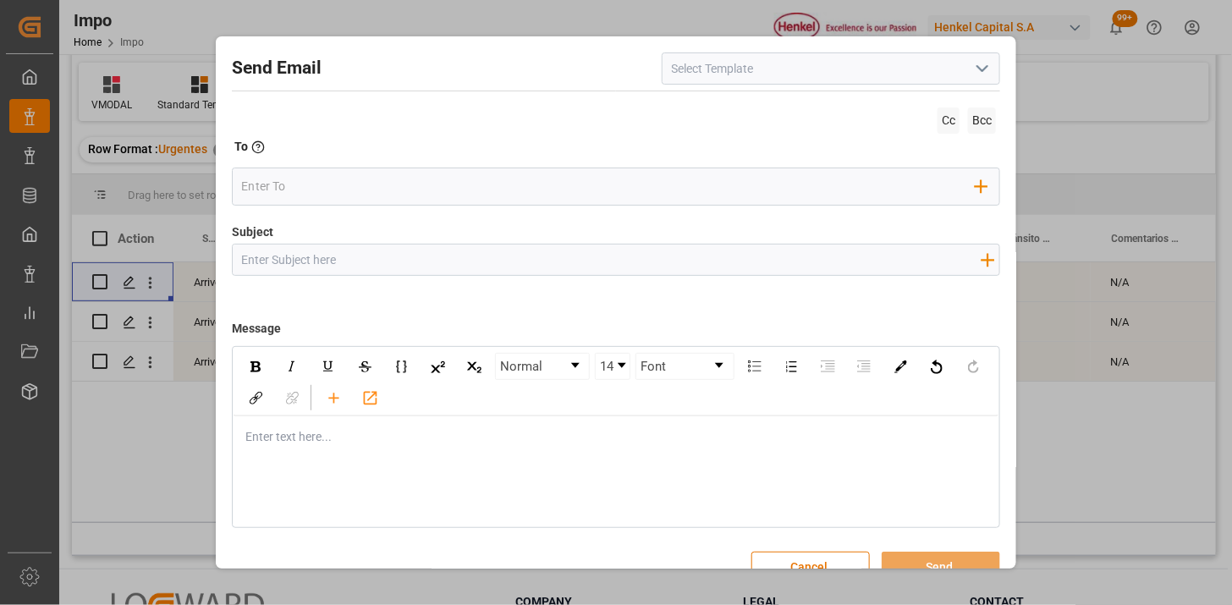
click at [968, 78] on button "open menu" at bounding box center [980, 69] width 25 height 26
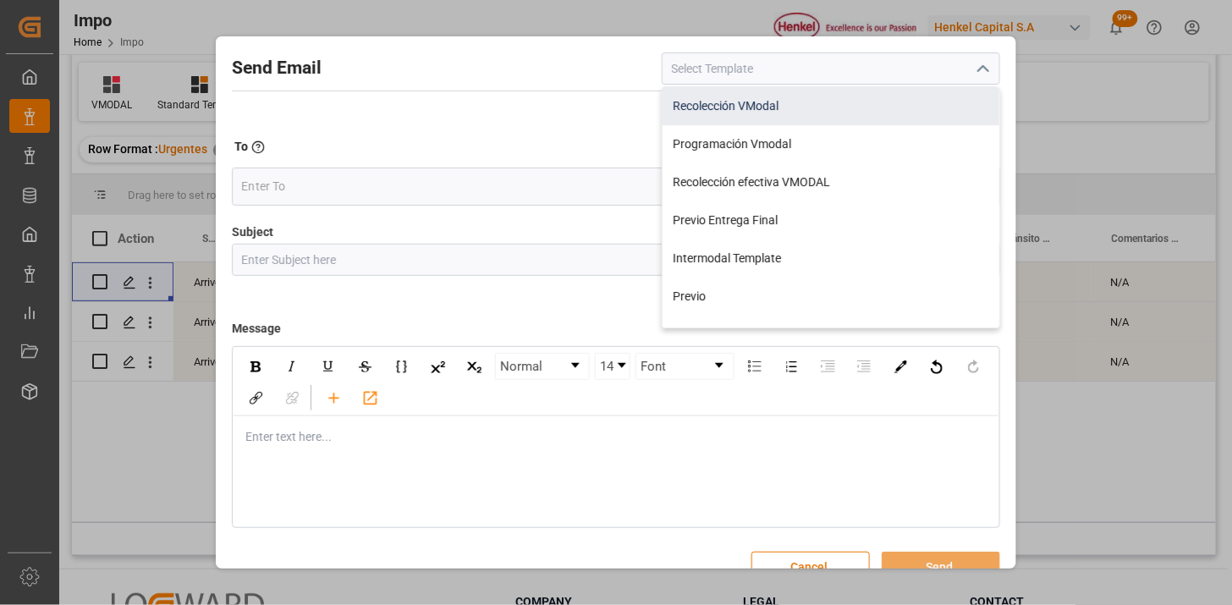
click at [909, 108] on div "Recolección VModal" at bounding box center [830, 106] width 337 height 38
type input "Recolección VModal"
type input "RECOLECCIÓN {{scheduledDeliveryDate}} || OC {{customerpoDerived}} || {{freightF…"
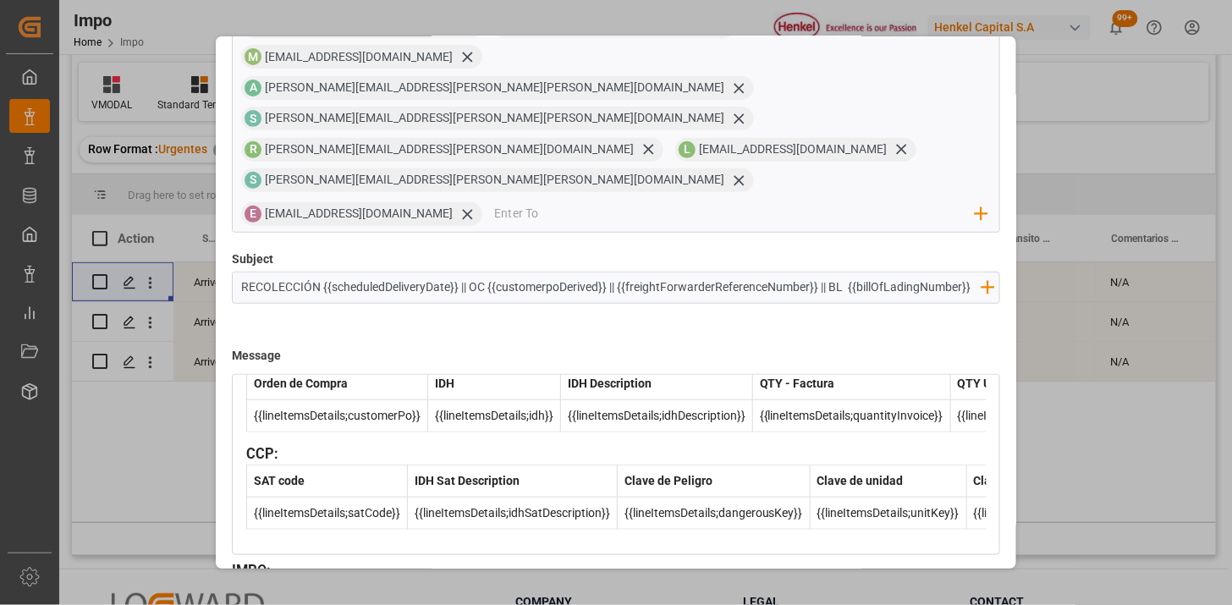
scroll to position [161, 0]
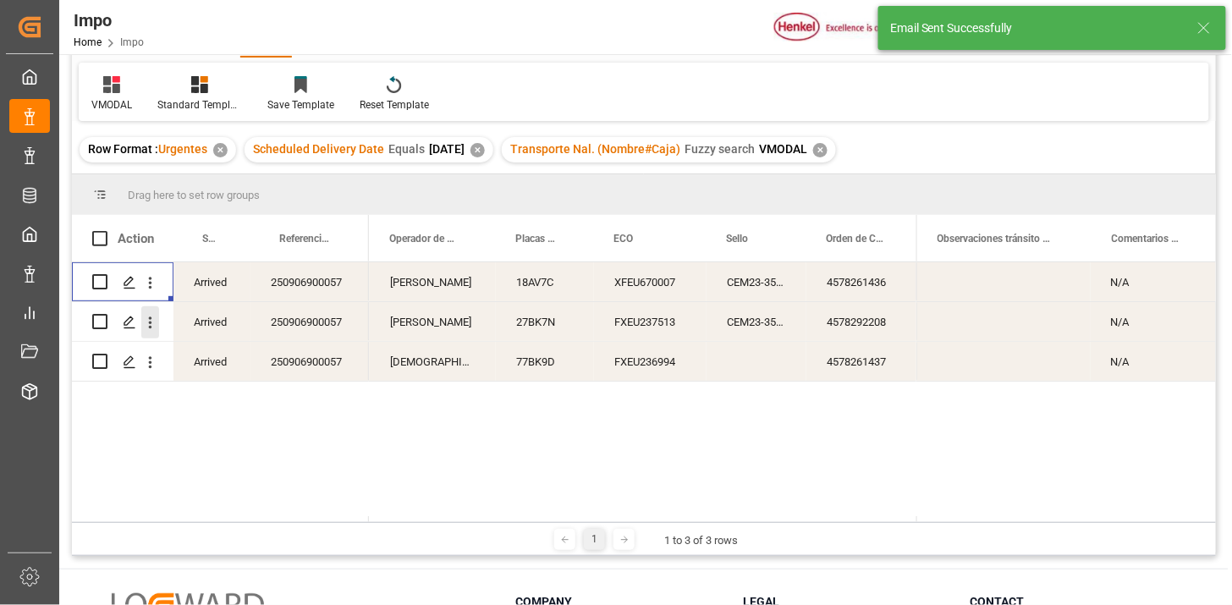
click at [153, 325] on icon "open menu" at bounding box center [150, 323] width 18 height 18
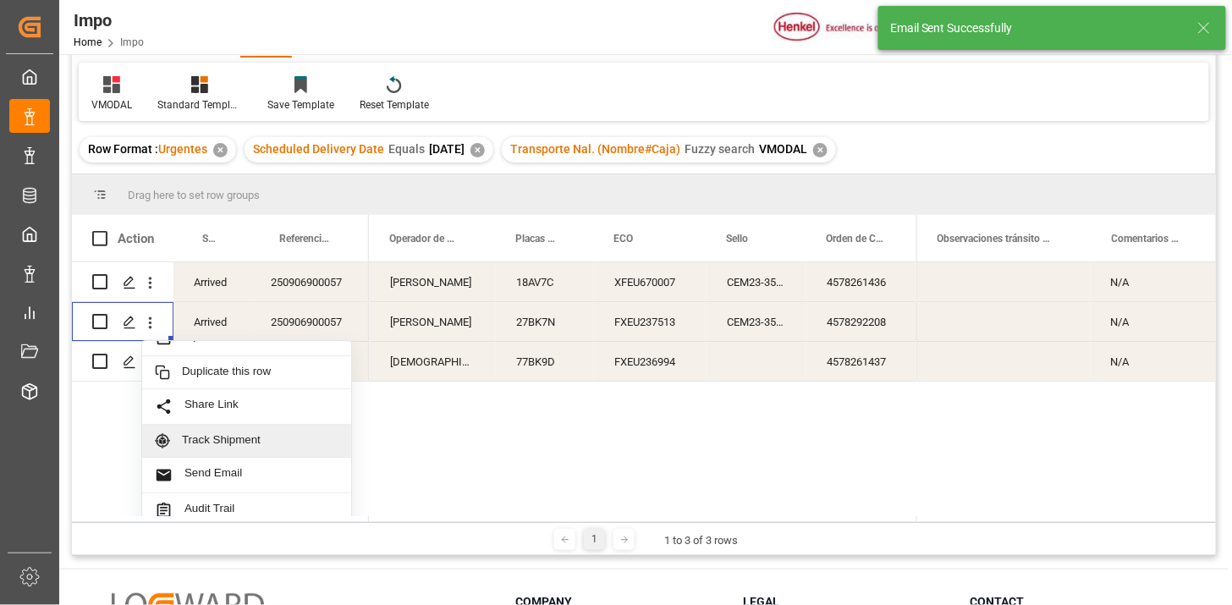
scroll to position [36, 0]
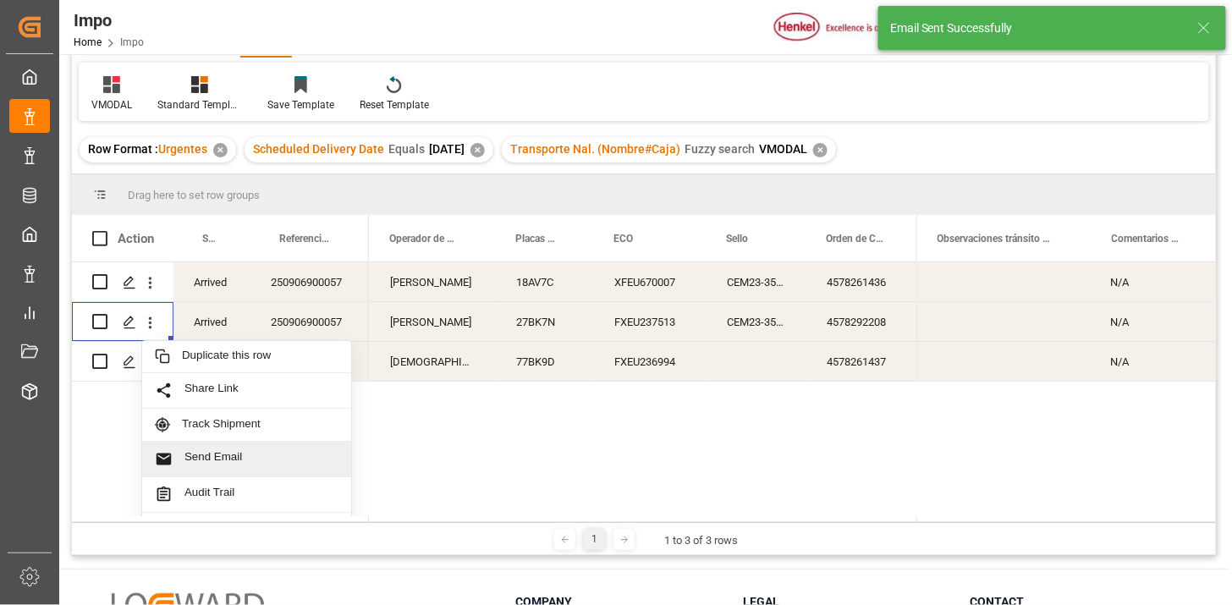
click at [241, 454] on span "Send Email" at bounding box center [261, 459] width 154 height 18
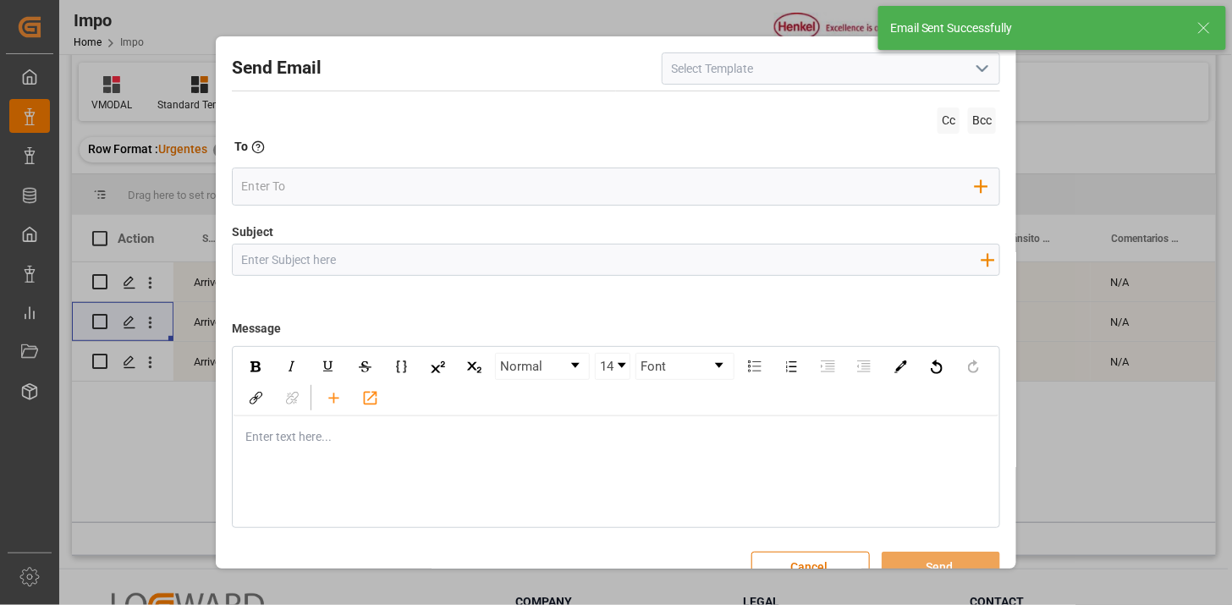
click at [977, 69] on polyline "open menu" at bounding box center [982, 68] width 10 height 5
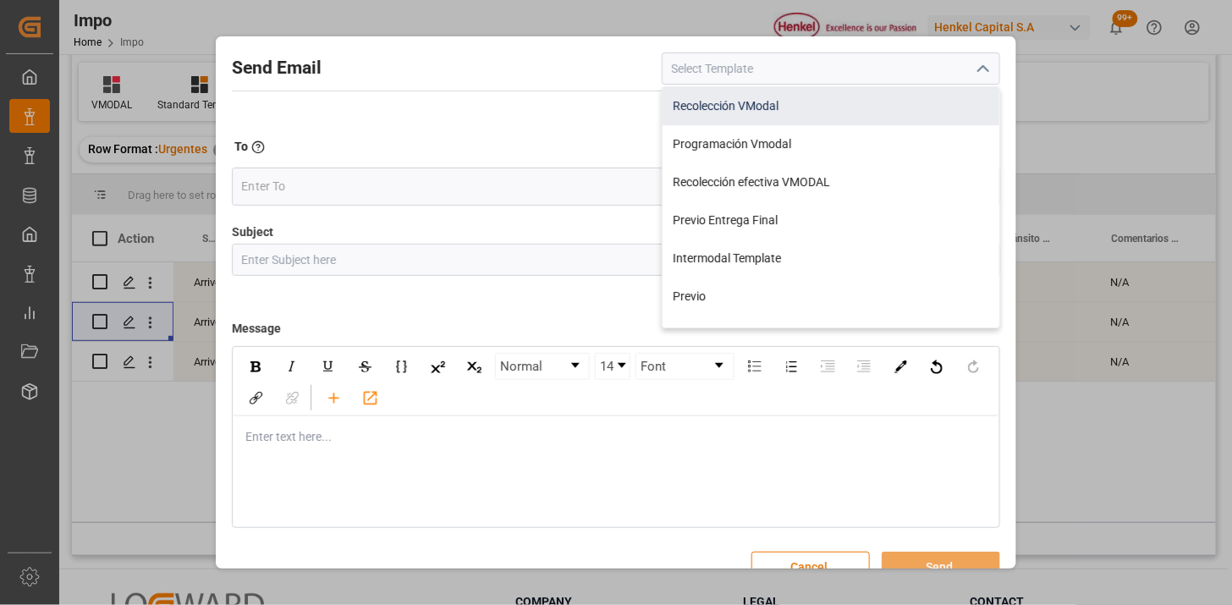
click at [909, 105] on div "Recolección VModal" at bounding box center [830, 106] width 337 height 38
type input "Recolección VModal"
type input "RECOLECCIÓN {{scheduledDeliveryDate}} || OC {{customerpoDerived}} || {{freightF…"
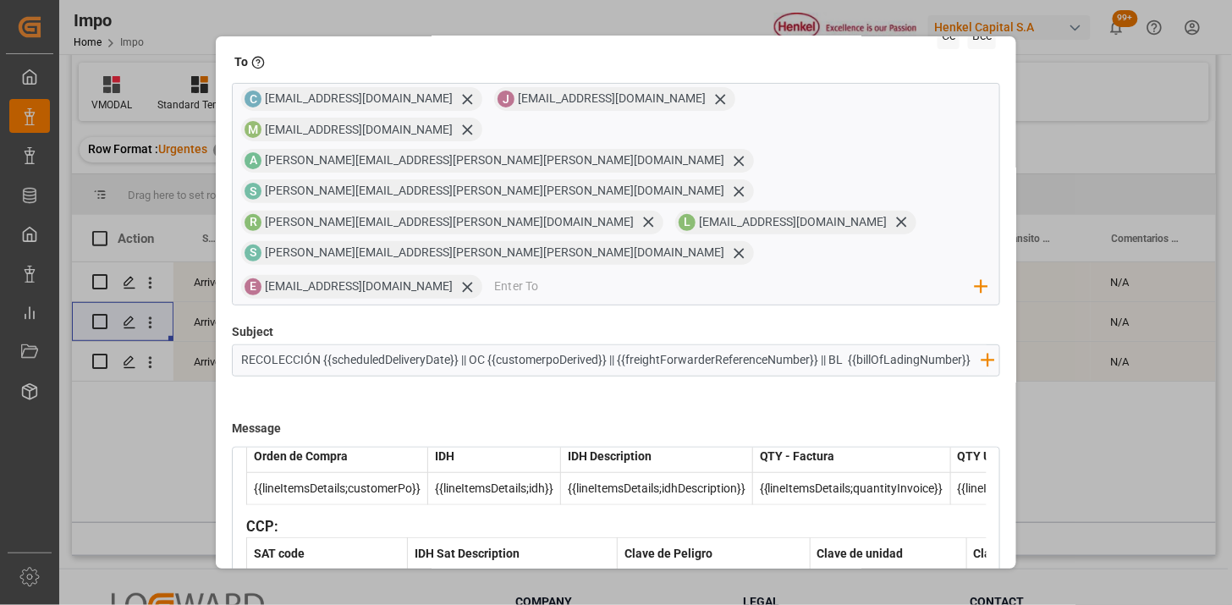
scroll to position [161, 0]
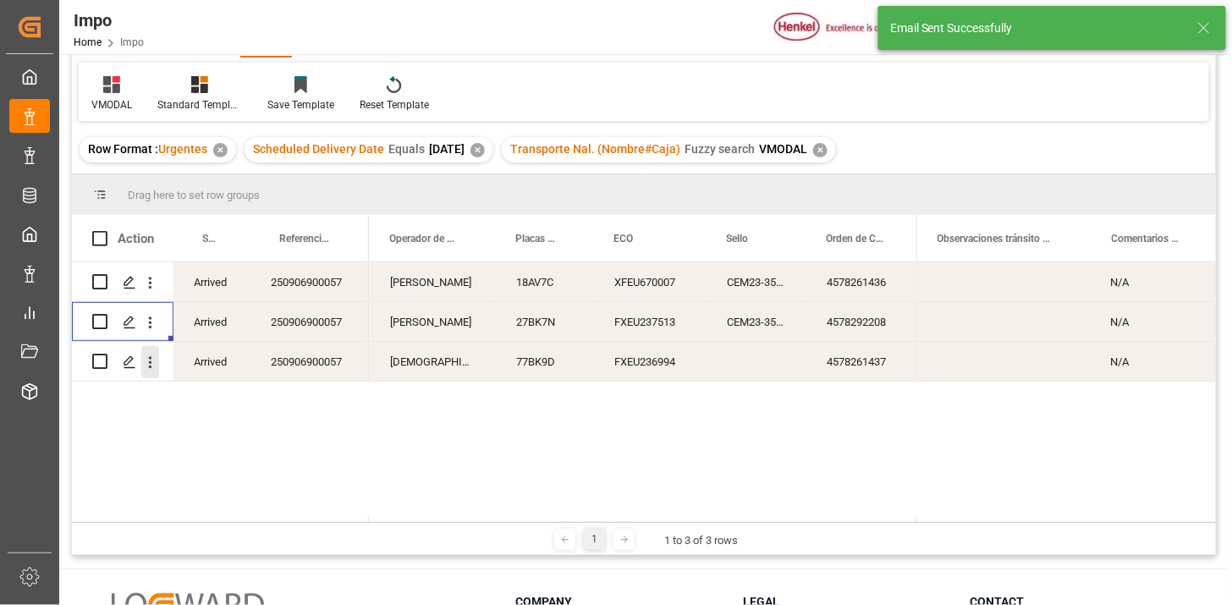
click at [156, 368] on icon "open menu" at bounding box center [150, 363] width 18 height 18
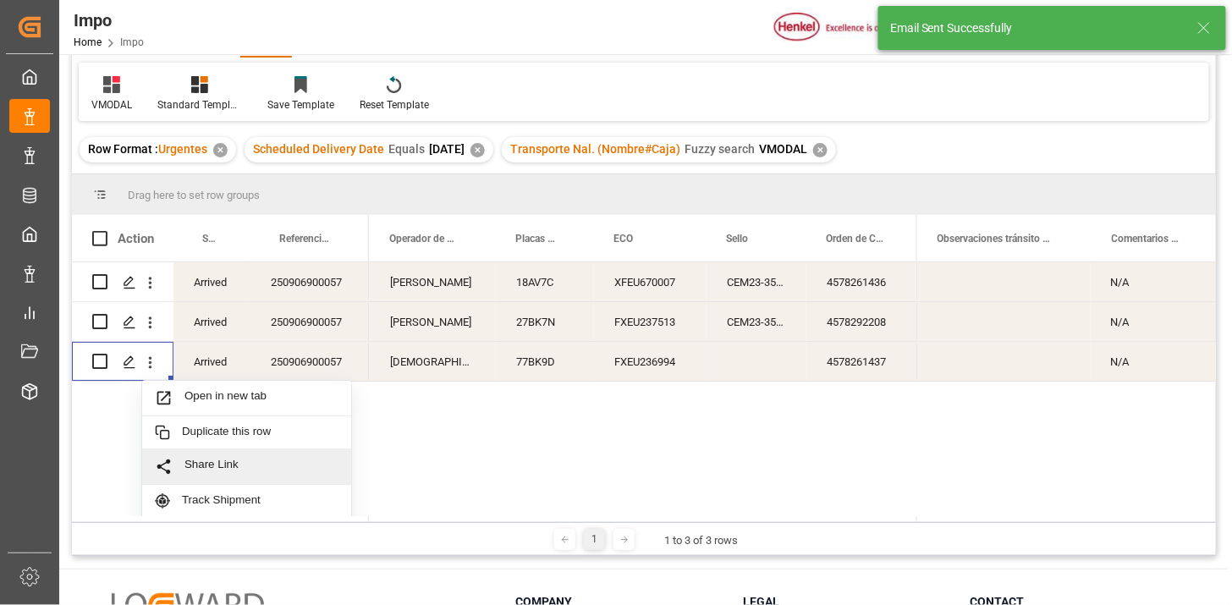
scroll to position [36, 0]
click at [210, 494] on span "Send Email" at bounding box center [261, 499] width 154 height 18
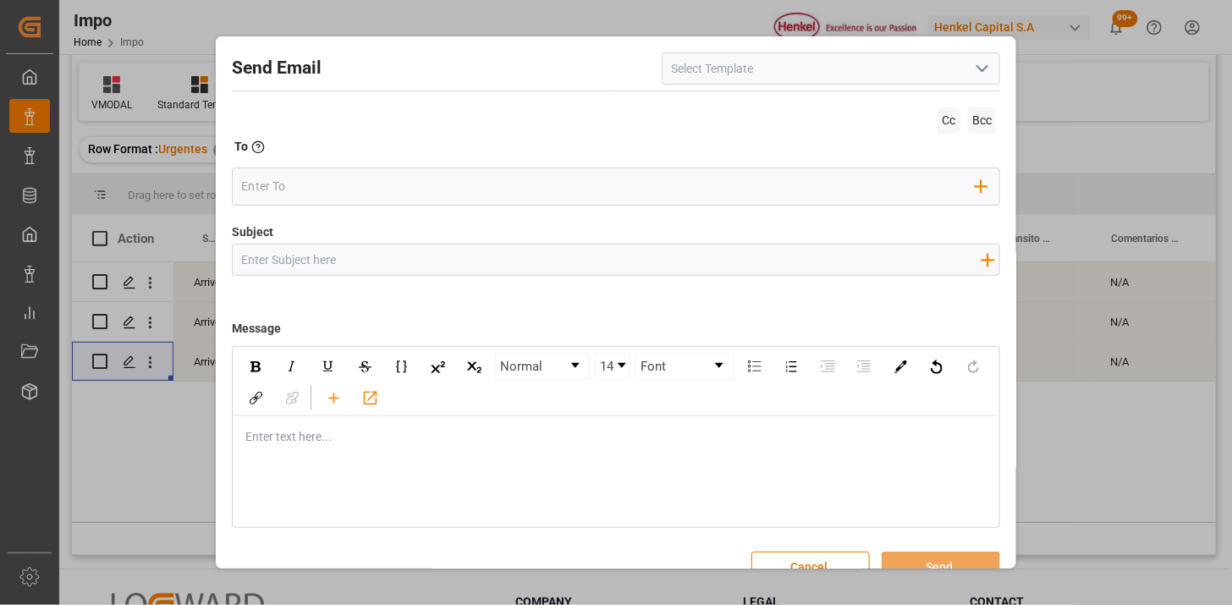
click at [978, 77] on icon "open menu" at bounding box center [982, 68] width 20 height 20
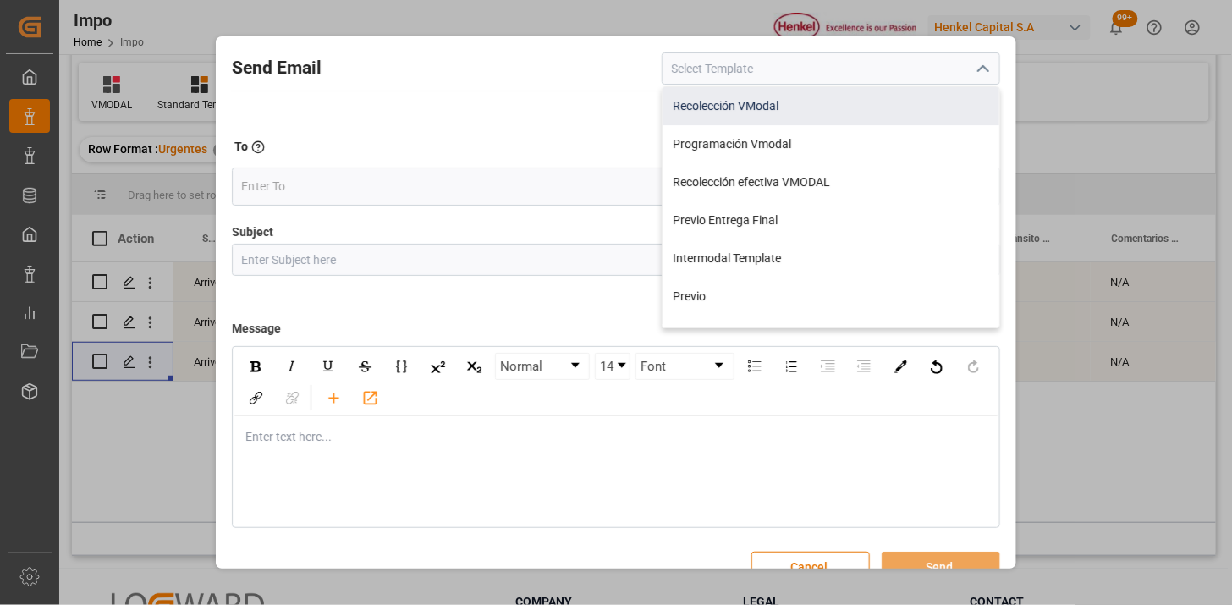
click at [833, 96] on div "Recolección VModal" at bounding box center [830, 106] width 337 height 38
type input "Recolección VModal"
type input "RECOLECCIÓN {{scheduledDeliveryDate}} || OC {{customerpoDerived}} || {{freightF…"
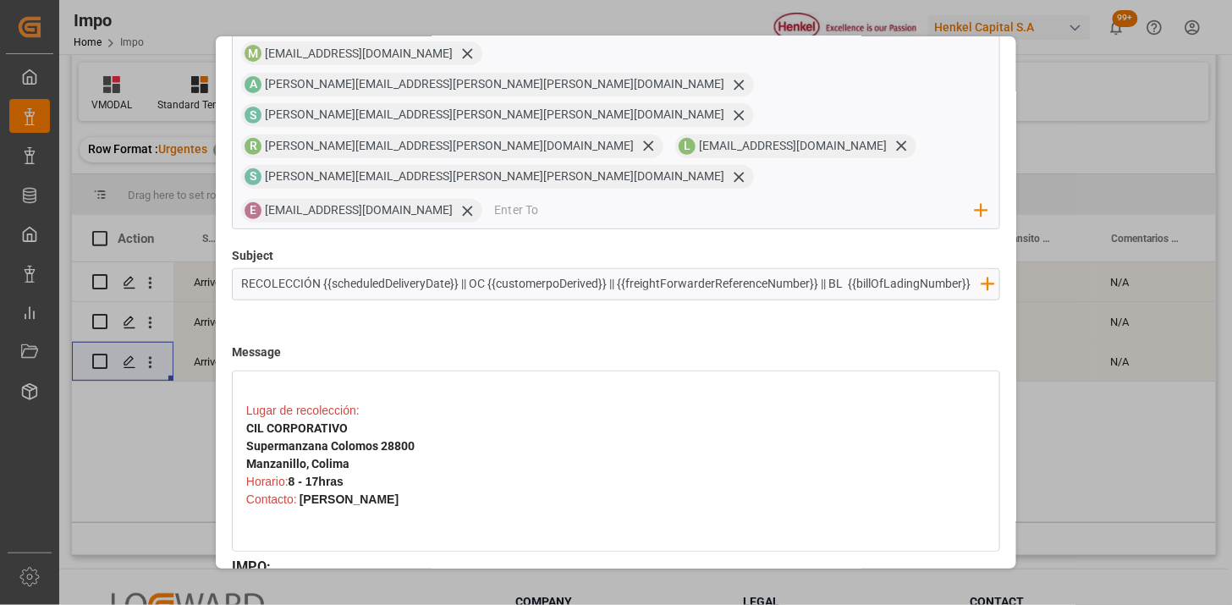
scroll to position [597, 0]
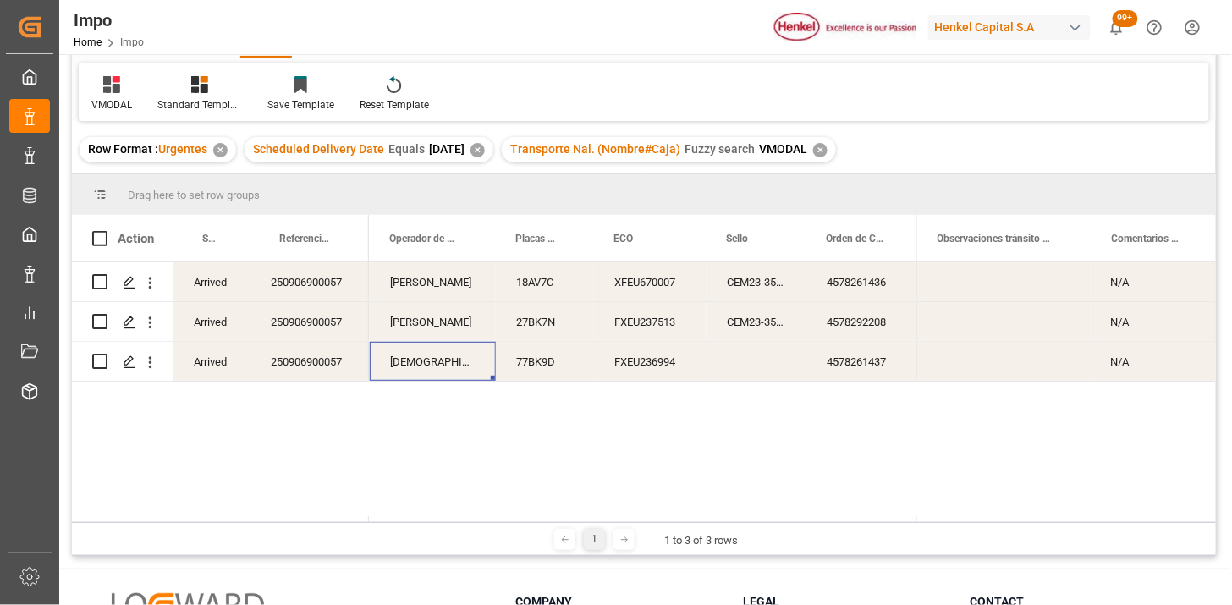
click at [446, 370] on div "[DEMOGRAPHIC_DATA][PERSON_NAME]" at bounding box center [433, 361] width 126 height 39
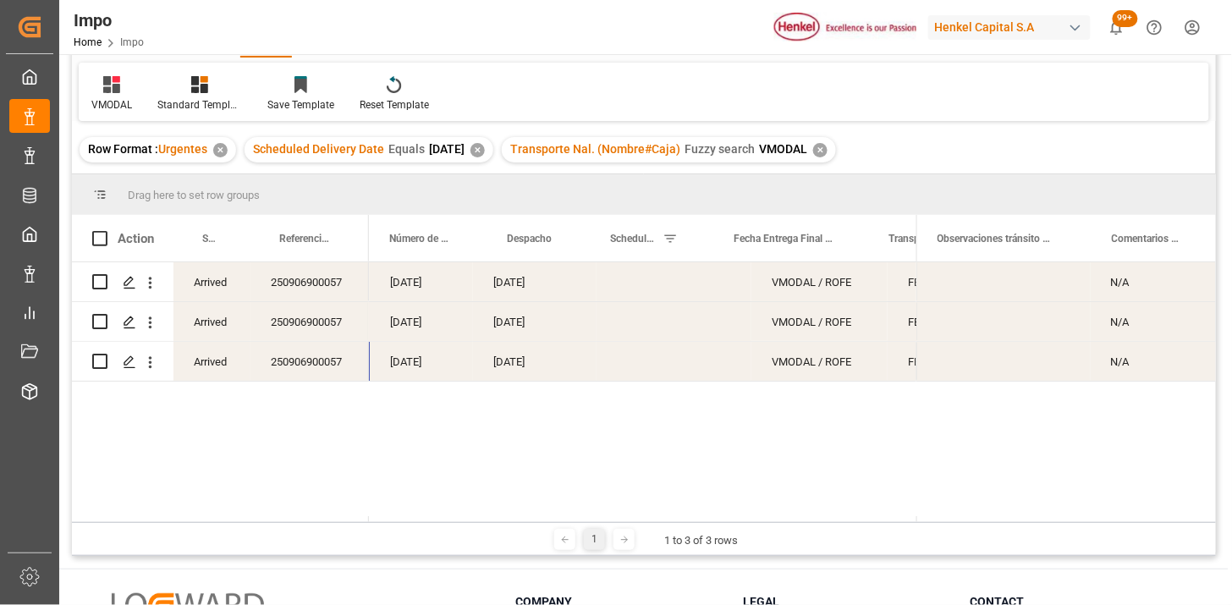
scroll to position [0, 0]
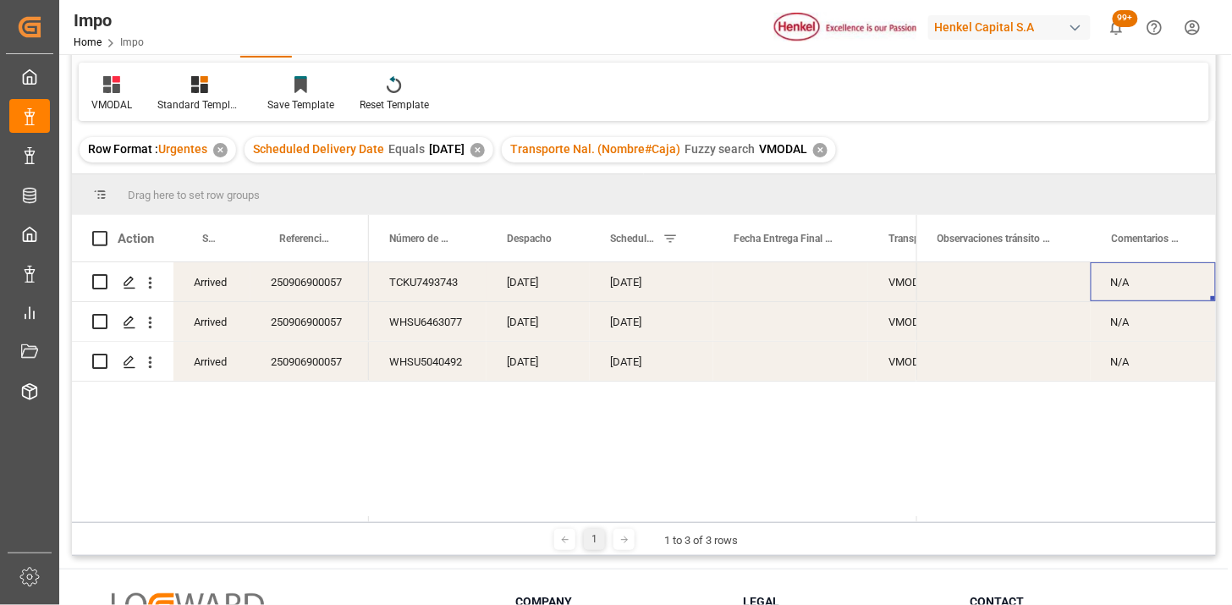
click at [1148, 288] on div "N/A" at bounding box center [1152, 281] width 125 height 39
click at [1148, 288] on input "N/A" at bounding box center [1153, 292] width 98 height 32
type input "EVIDENCIA"
click at [708, 365] on div "[DATE]" at bounding box center [651, 361] width 123 height 39
